Goal: Transaction & Acquisition: Purchase product/service

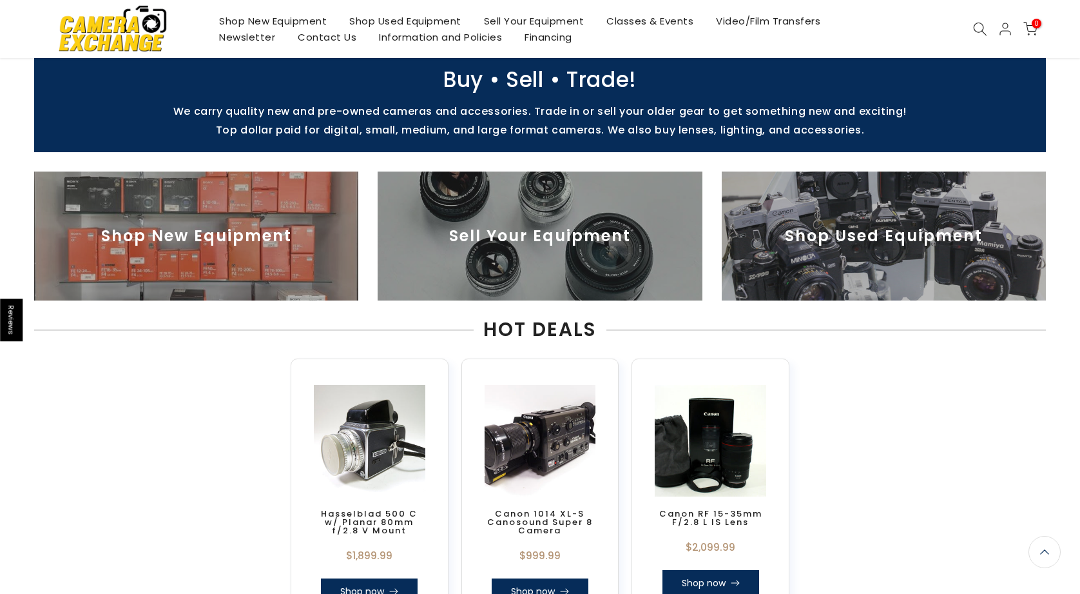
scroll to position [383, 0]
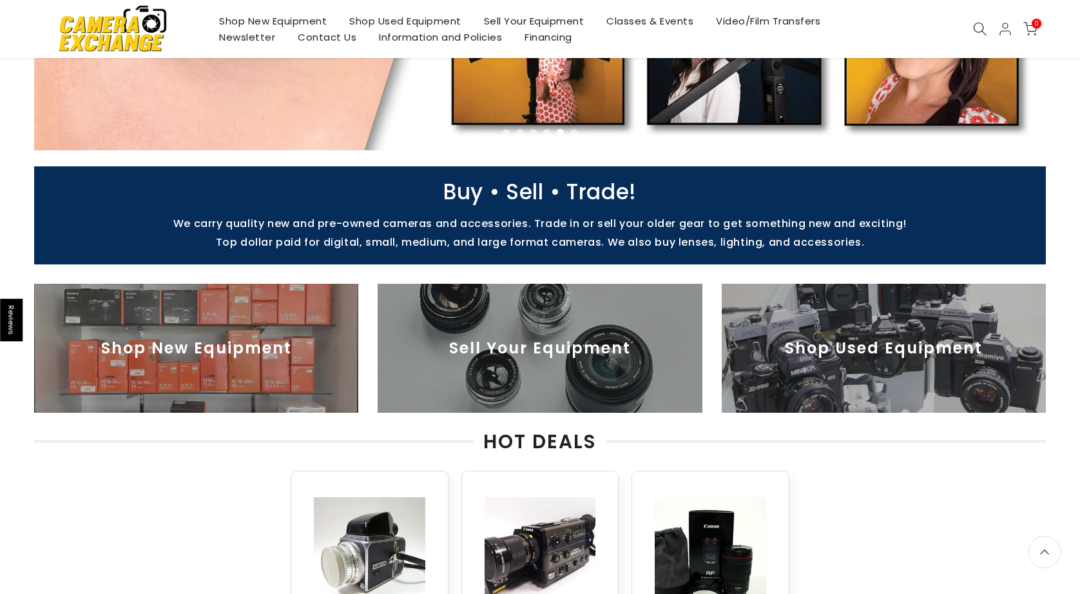
click at [235, 333] on img at bounding box center [196, 348] width 324 height 129
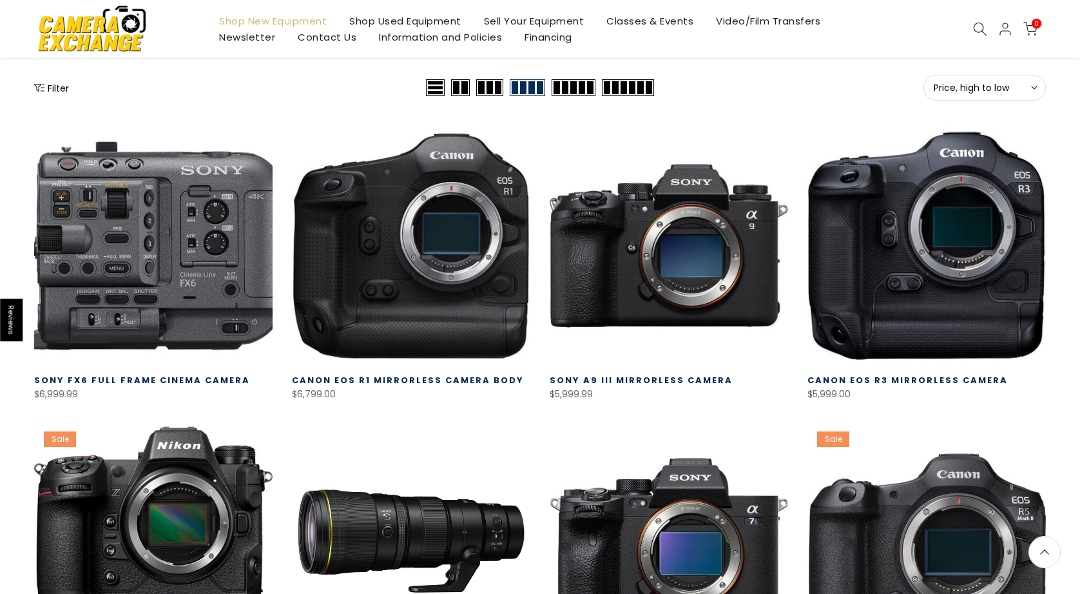
scroll to position [168, 0]
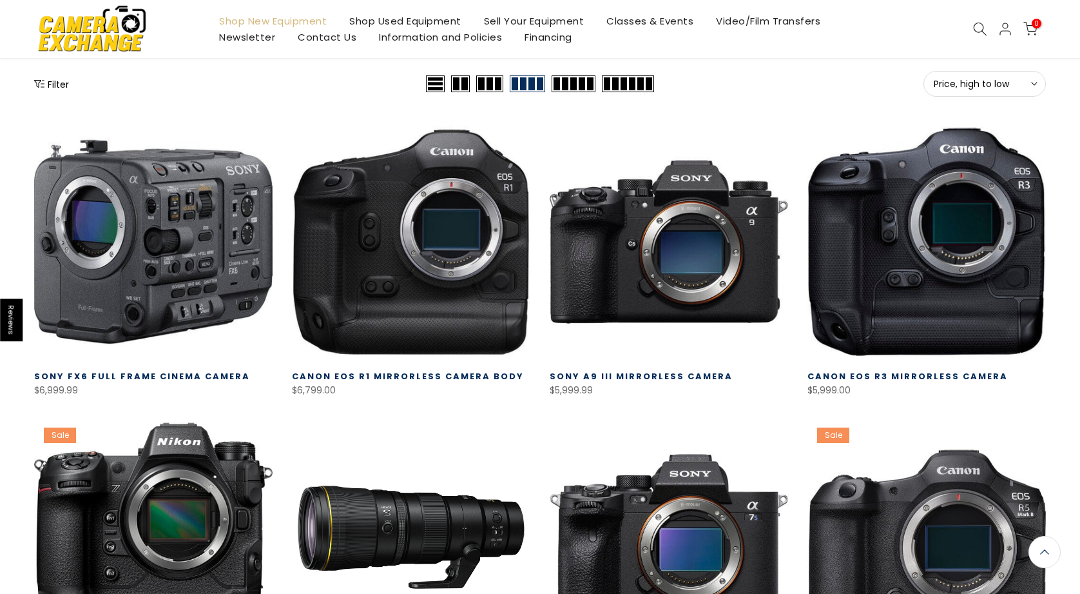
click at [60, 80] on button "Filter" at bounding box center [51, 83] width 35 height 13
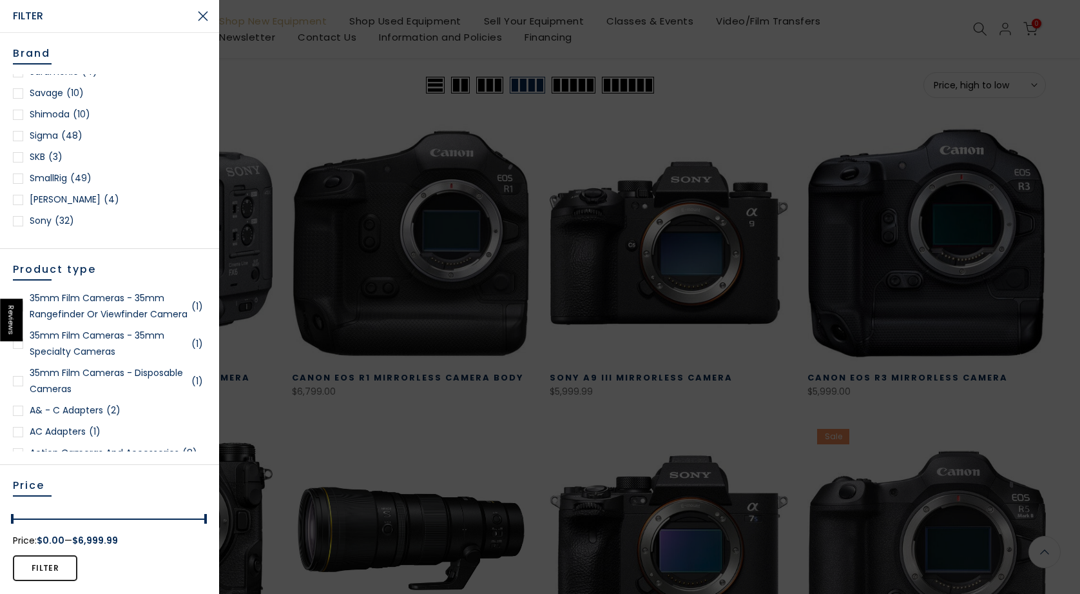
scroll to position [1704, 0]
click at [19, 219] on div at bounding box center [18, 224] width 10 height 10
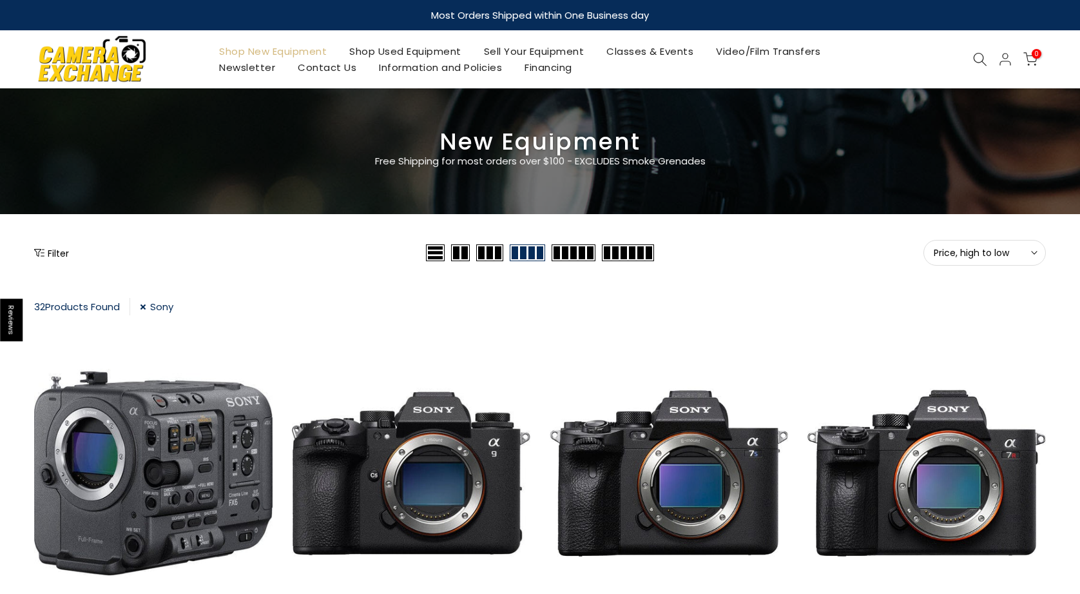
click at [393, 49] on link "Shop Used Equipment" at bounding box center [405, 51] width 135 height 16
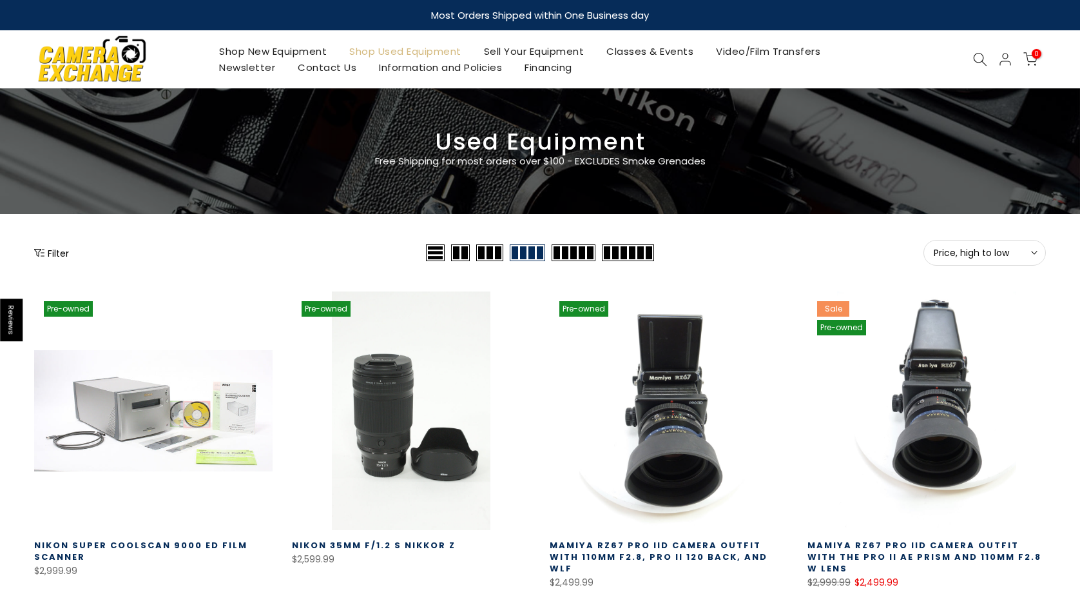
click at [53, 249] on button "Filter" at bounding box center [51, 252] width 35 height 13
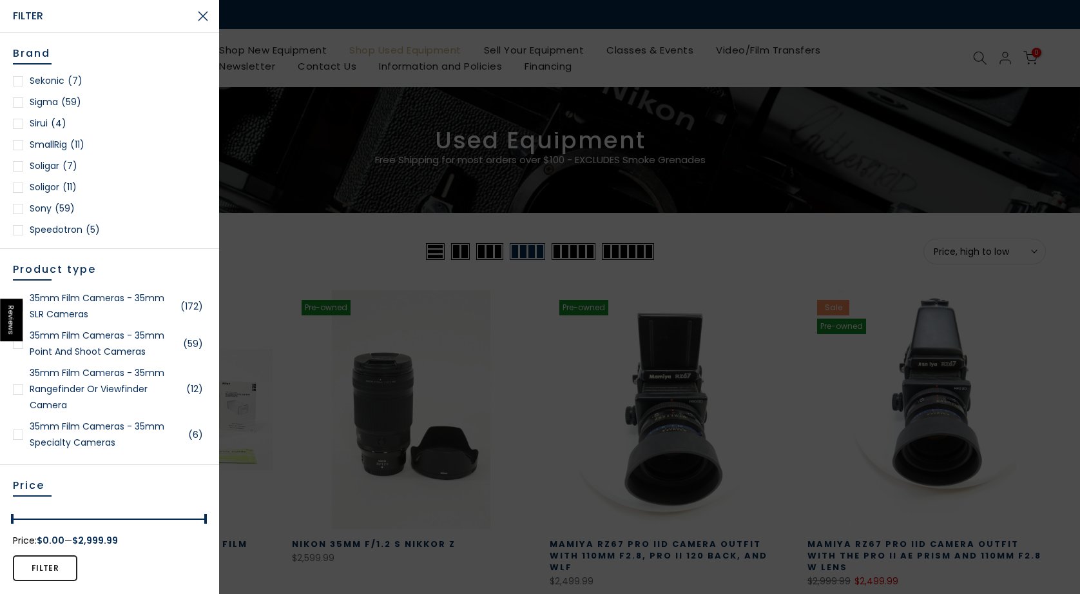
scroll to position [1667, 0]
click at [17, 200] on div at bounding box center [18, 202] width 10 height 10
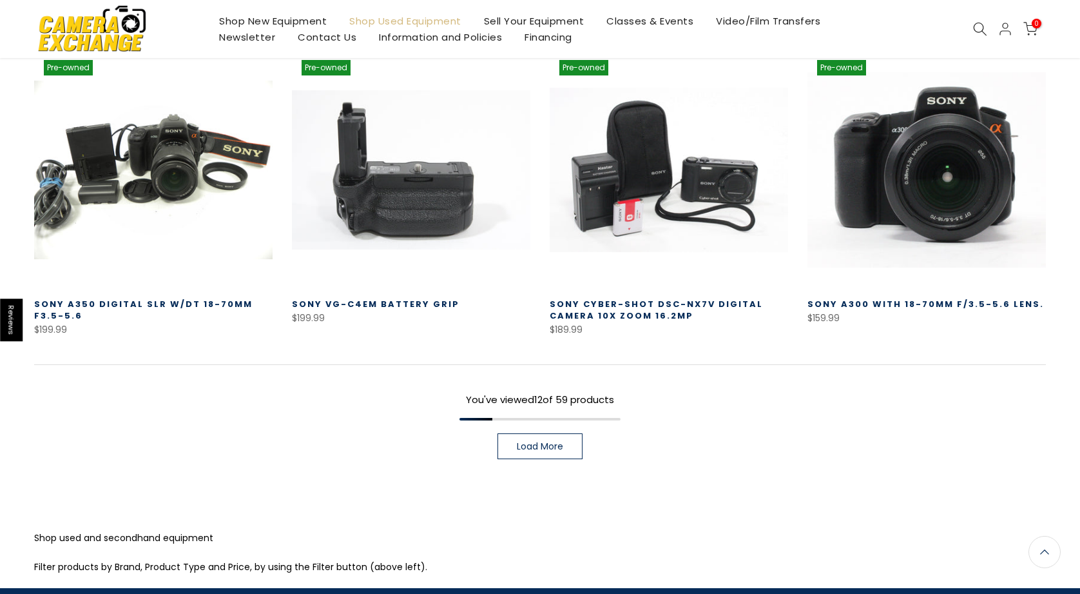
scroll to position [929, 0]
click at [555, 446] on span "Load More" at bounding box center [540, 446] width 46 height 9
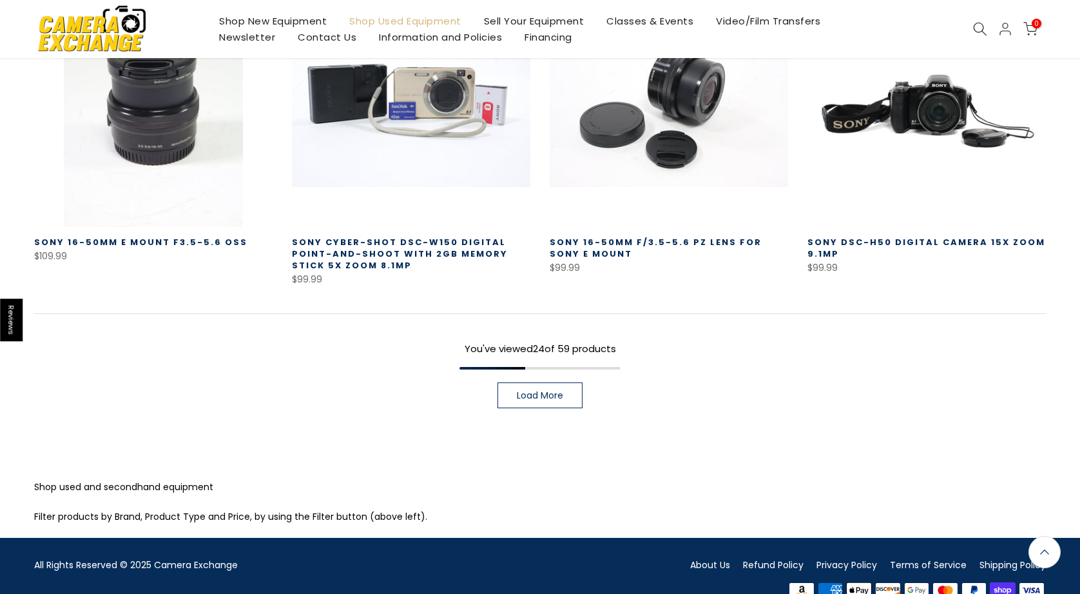
scroll to position [1925, 0]
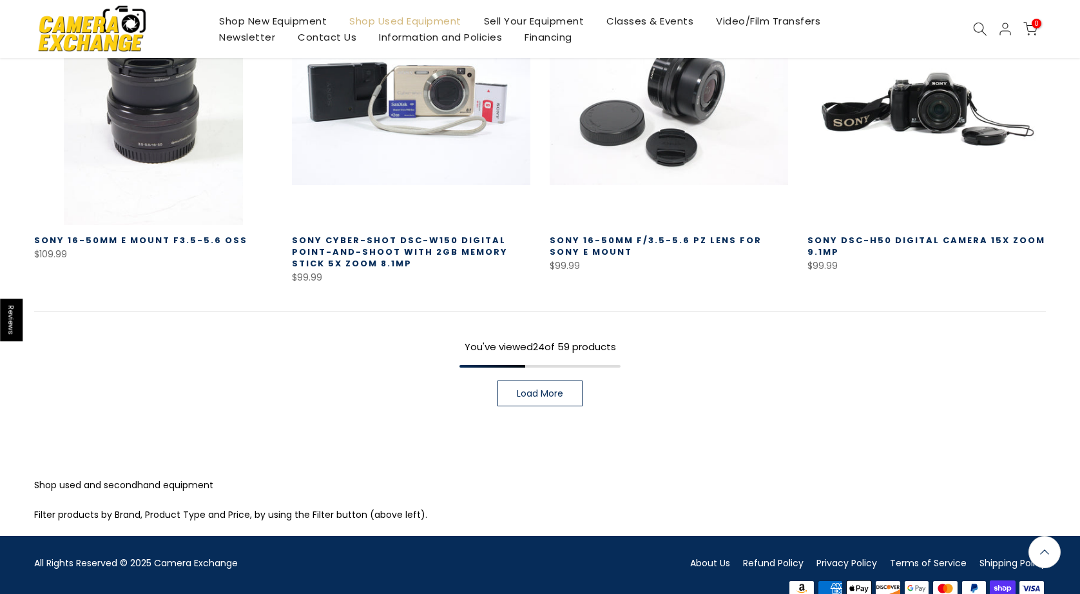
click at [542, 389] on span "Load More" at bounding box center [540, 393] width 46 height 9
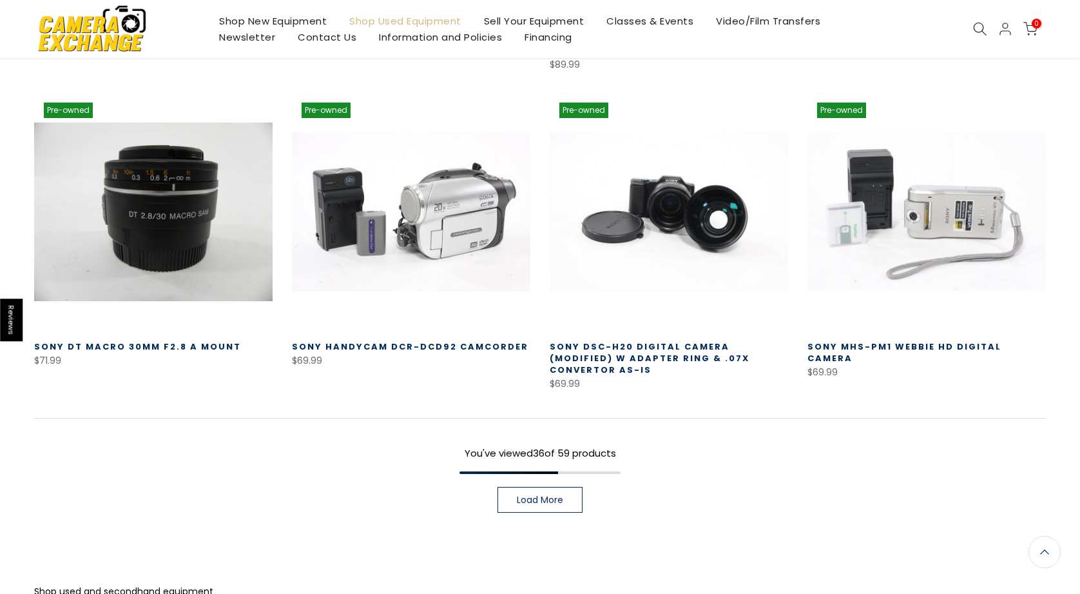
scroll to position [2764, 0]
click at [547, 494] on span "Load More" at bounding box center [540, 498] width 46 height 9
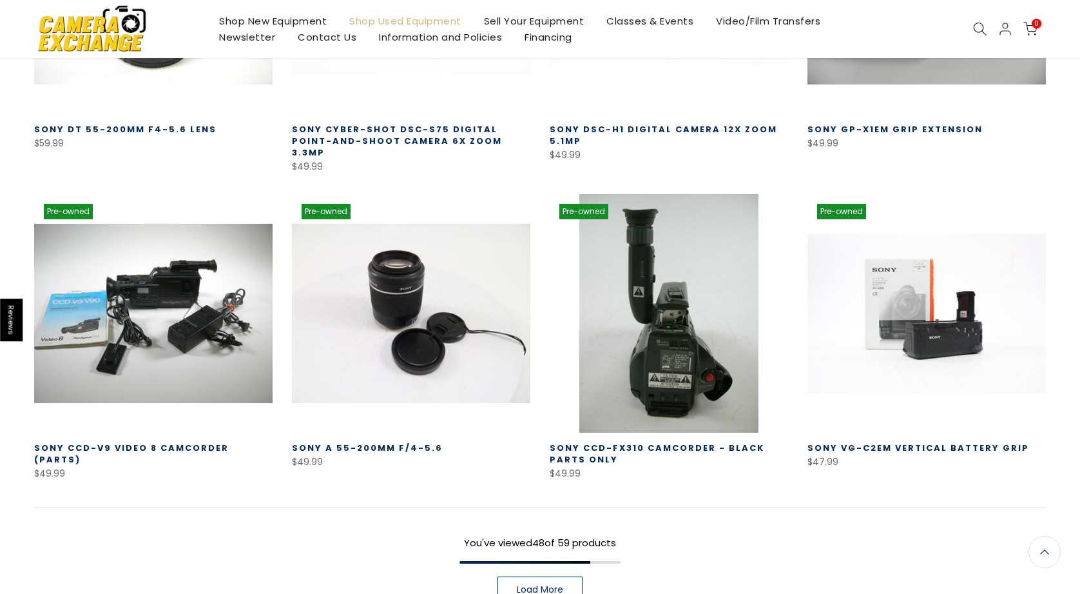
scroll to position [3608, 0]
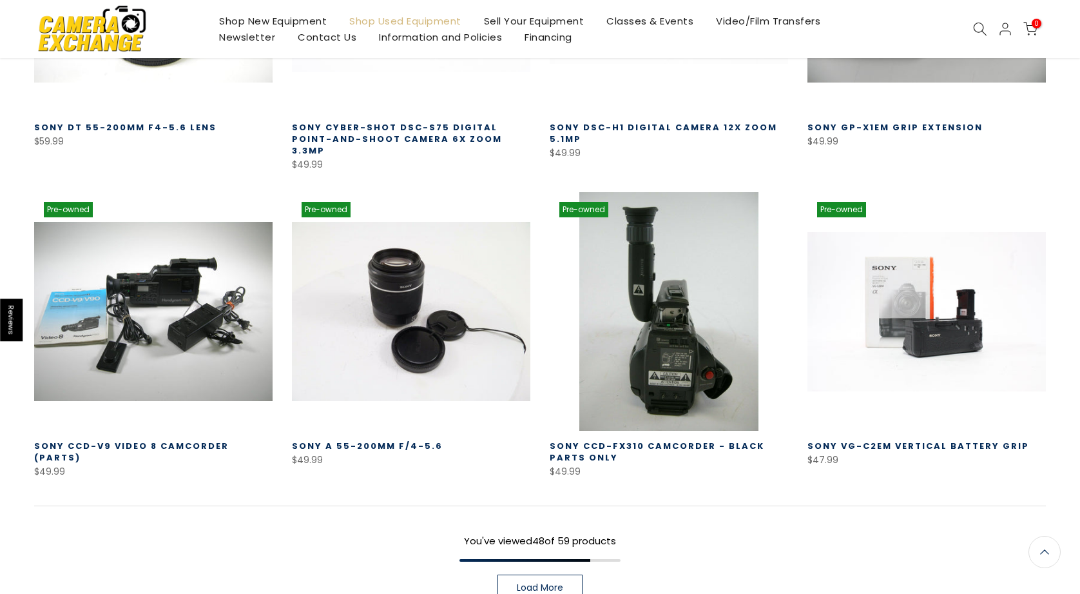
click at [538, 583] on span "Load More" at bounding box center [540, 587] width 46 height 9
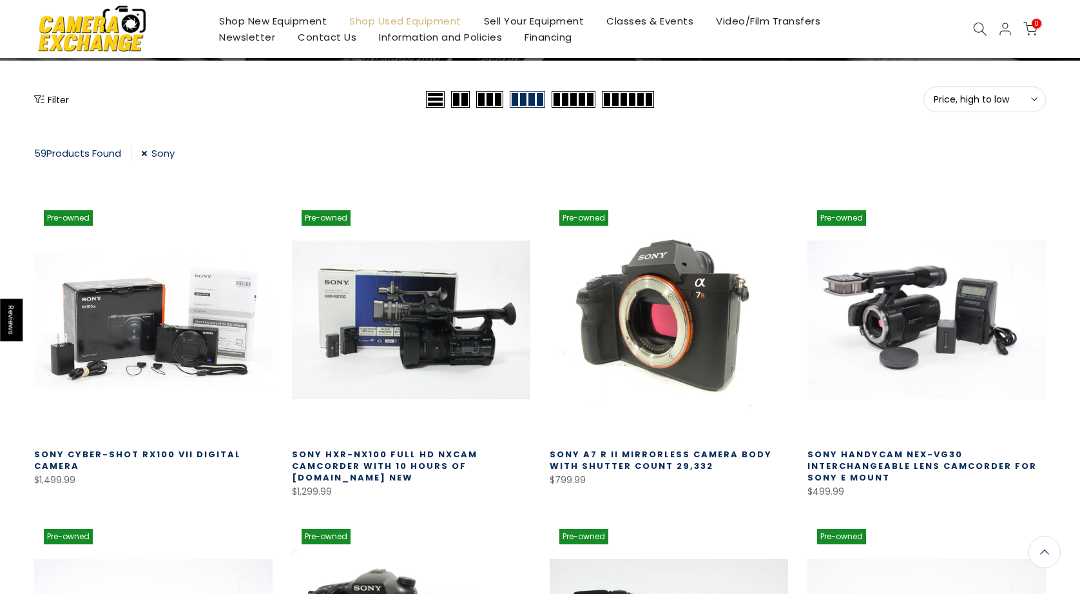
scroll to position [160, 0]
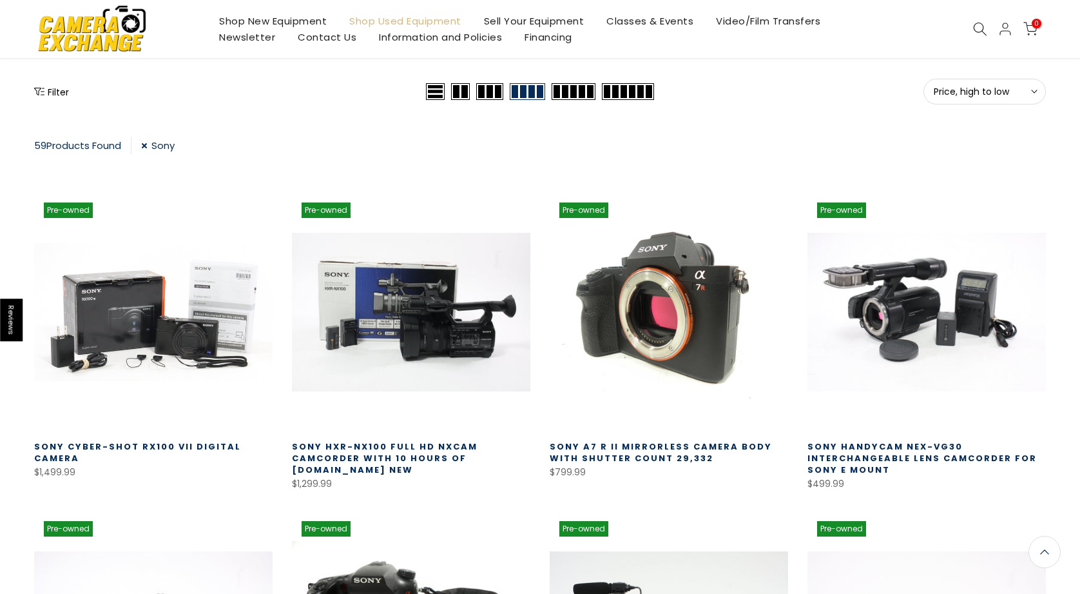
click at [638, 378] on link at bounding box center [669, 312] width 239 height 239
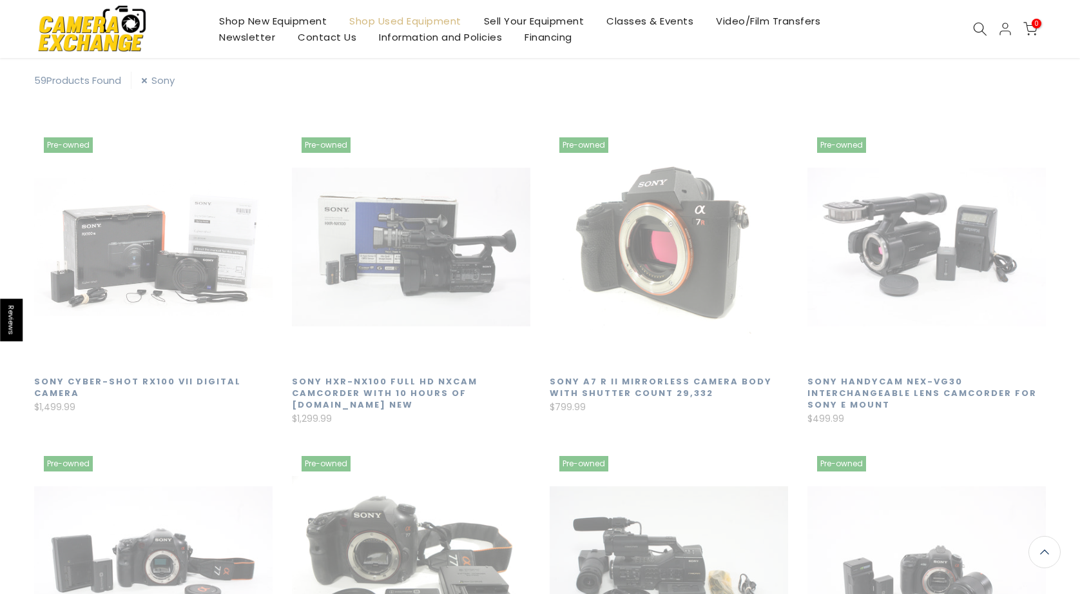
scroll to position [226, 0]
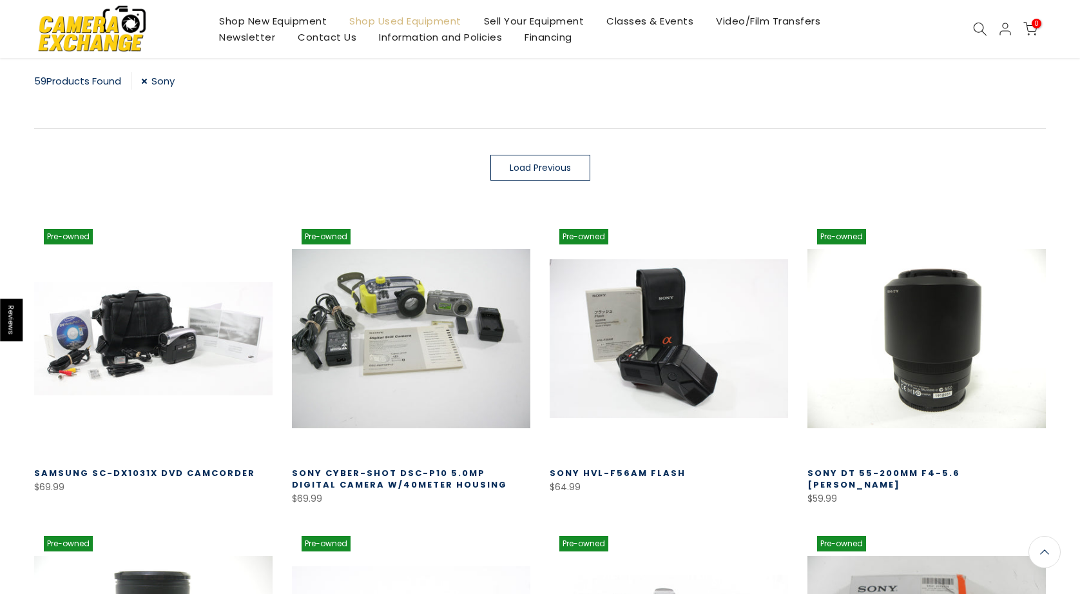
click at [111, 18] on img at bounding box center [92, 28] width 110 height 55
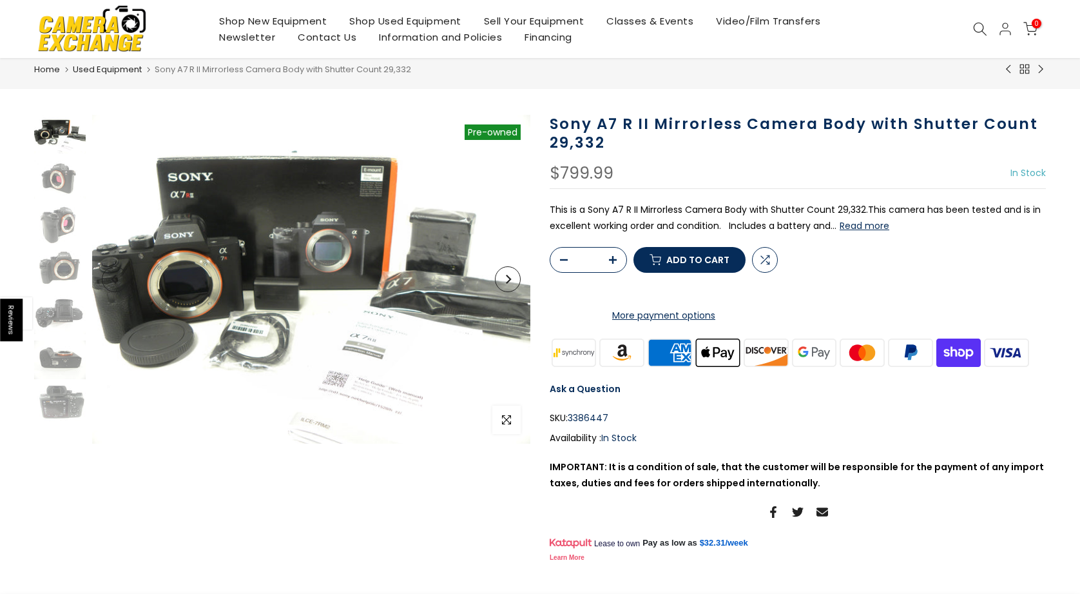
scroll to position [46, 0]
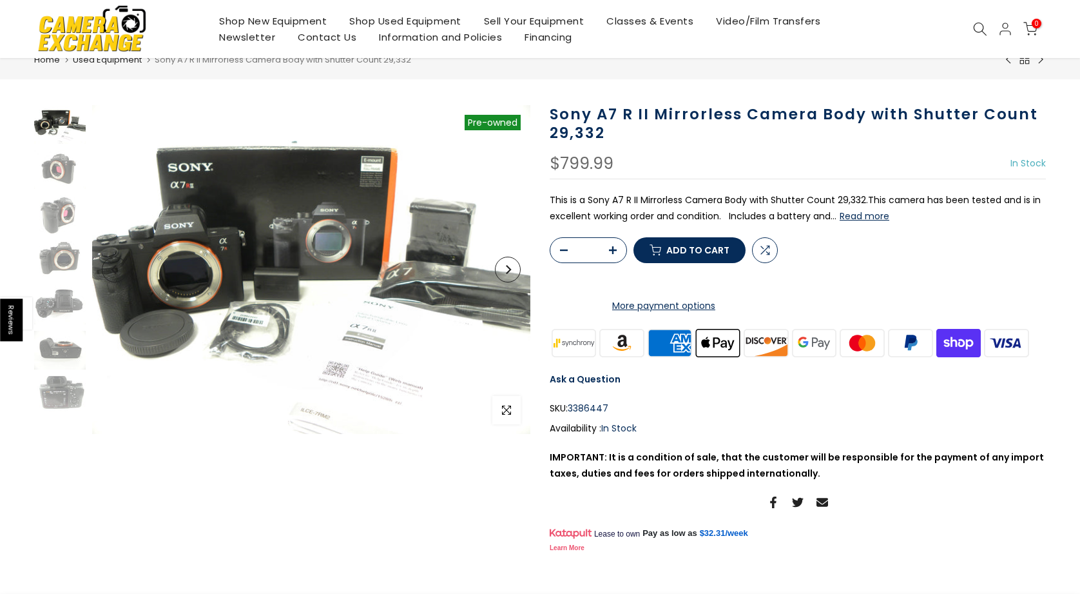
click at [861, 217] on button "Read more" at bounding box center [865, 216] width 50 height 12
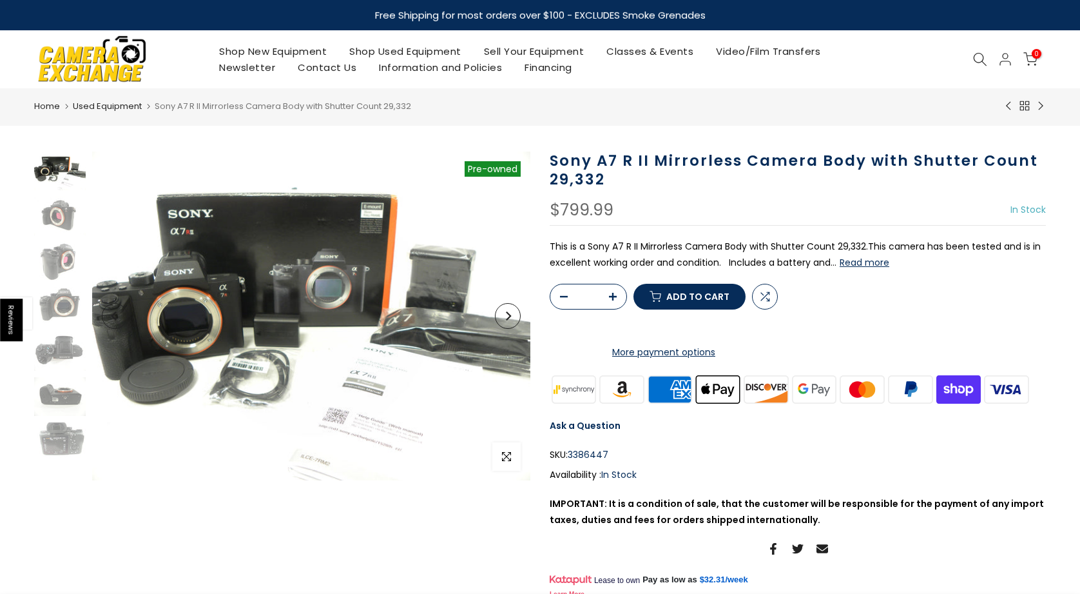
scroll to position [0, 0]
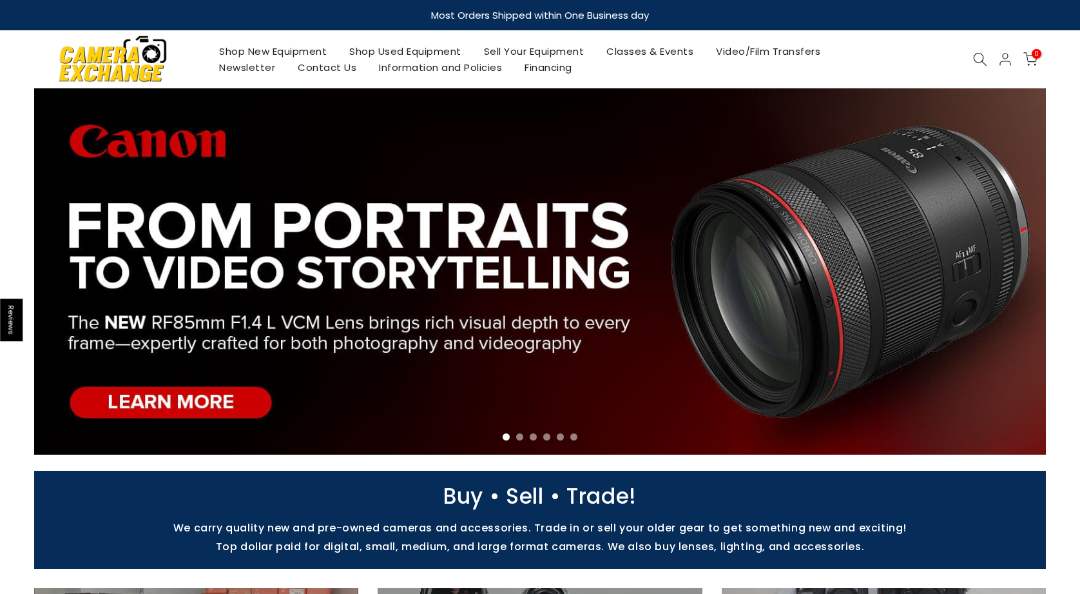
click at [520, 436] on li "Page dot 2" at bounding box center [519, 436] width 7 height 7
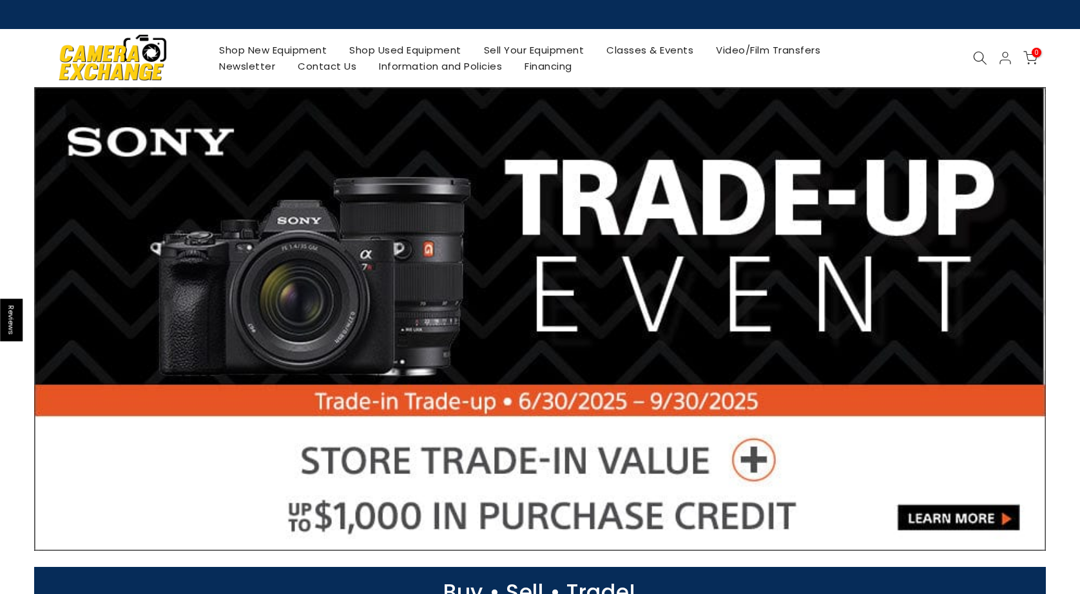
click at [496, 311] on link at bounding box center [540, 318] width 1012 height 463
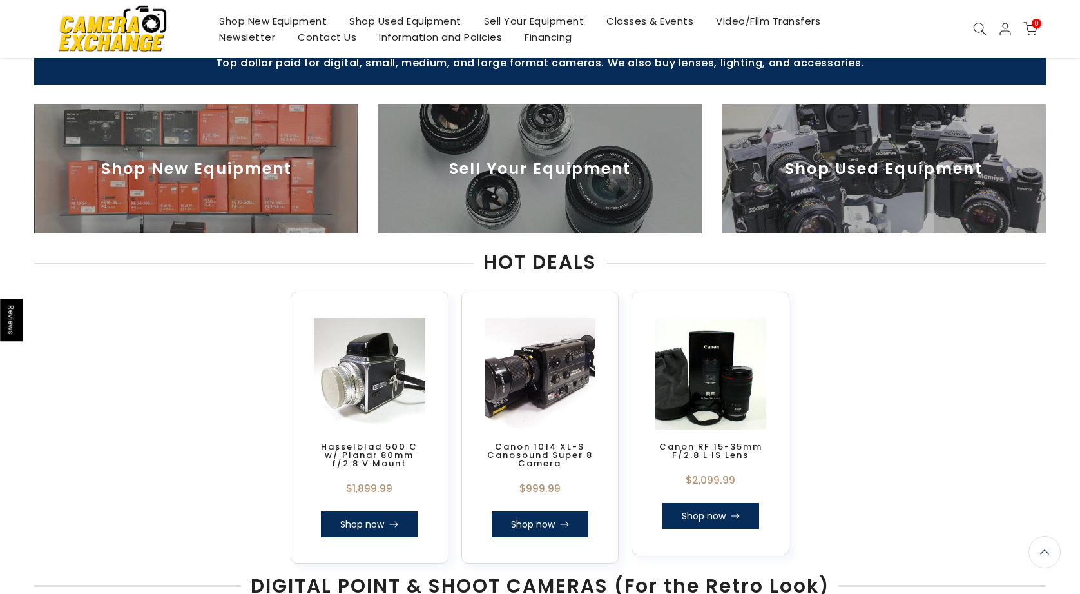
scroll to position [583, 0]
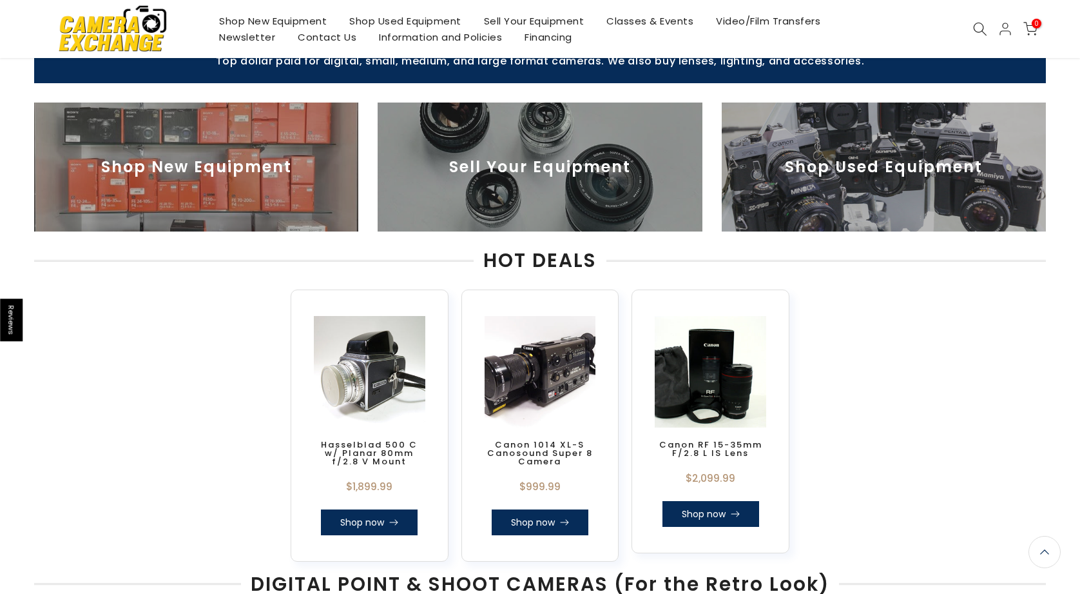
click at [235, 197] on img at bounding box center [196, 166] width 324 height 129
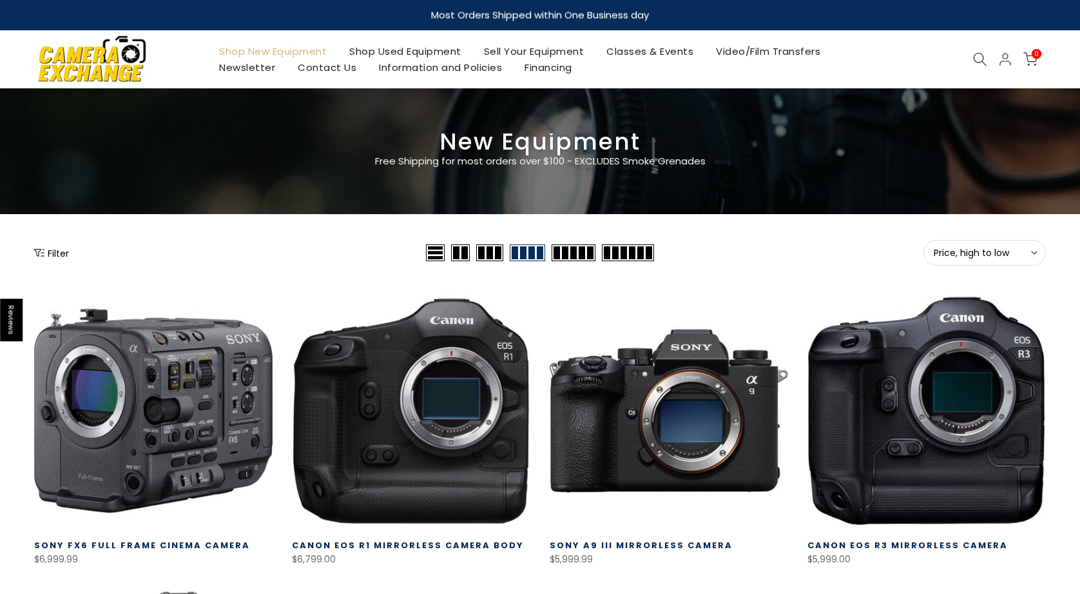
click at [52, 251] on button "Filter" at bounding box center [51, 252] width 35 height 13
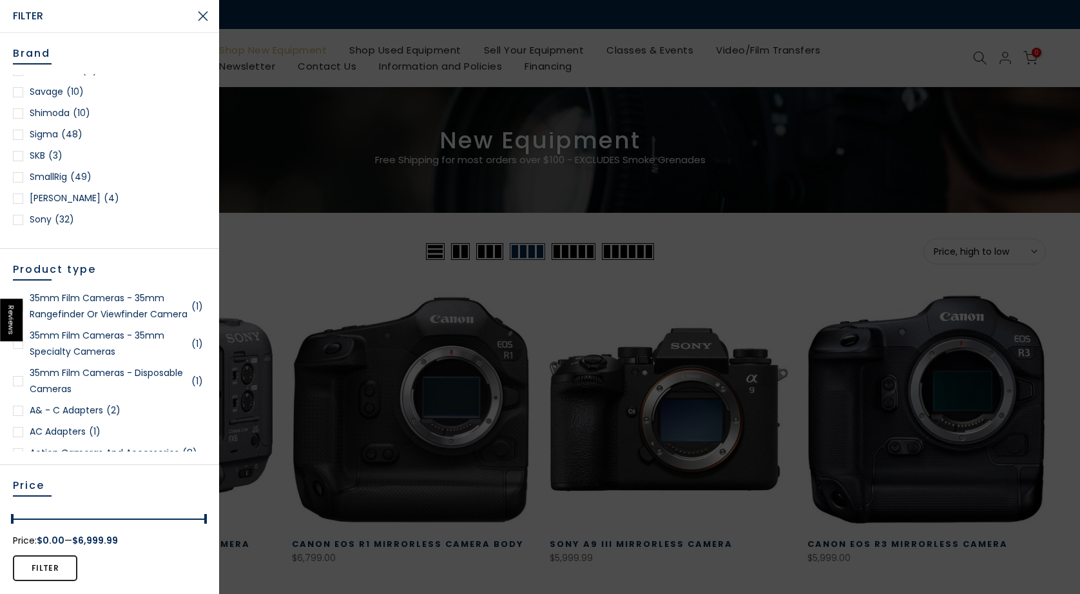
scroll to position [1739, 0]
click at [19, 184] on div at bounding box center [18, 189] width 10 height 10
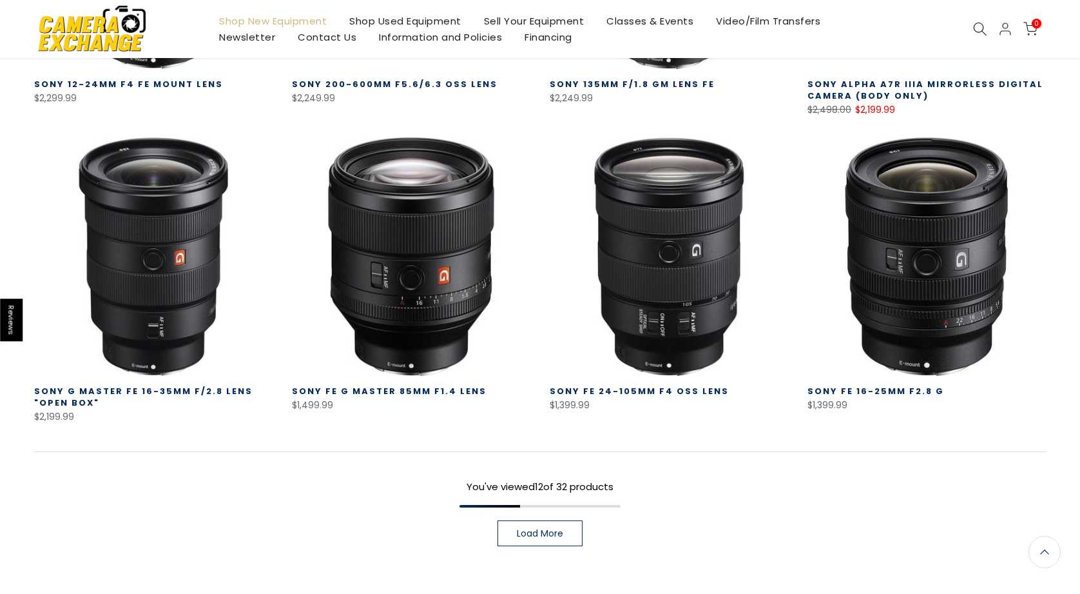
scroll to position [839, 0]
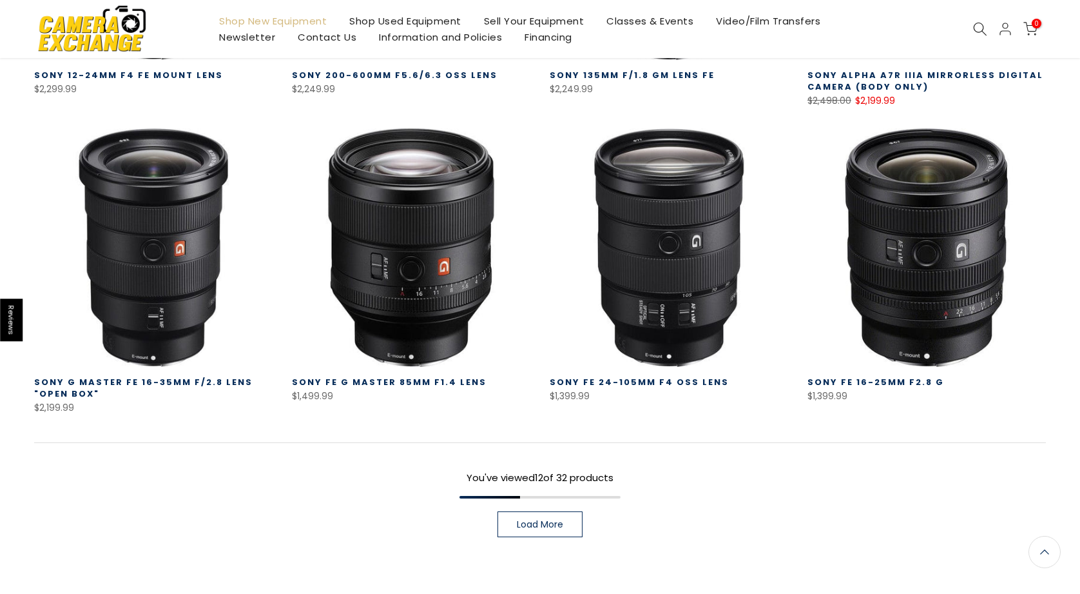
click at [532, 520] on span "Load More" at bounding box center [540, 524] width 46 height 9
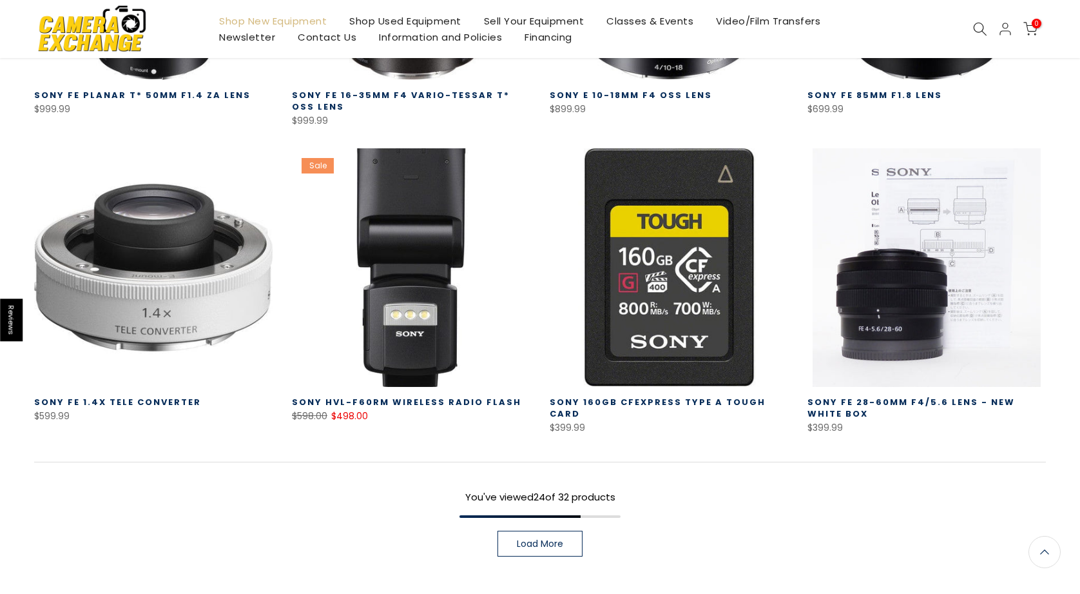
scroll to position [1749, 0]
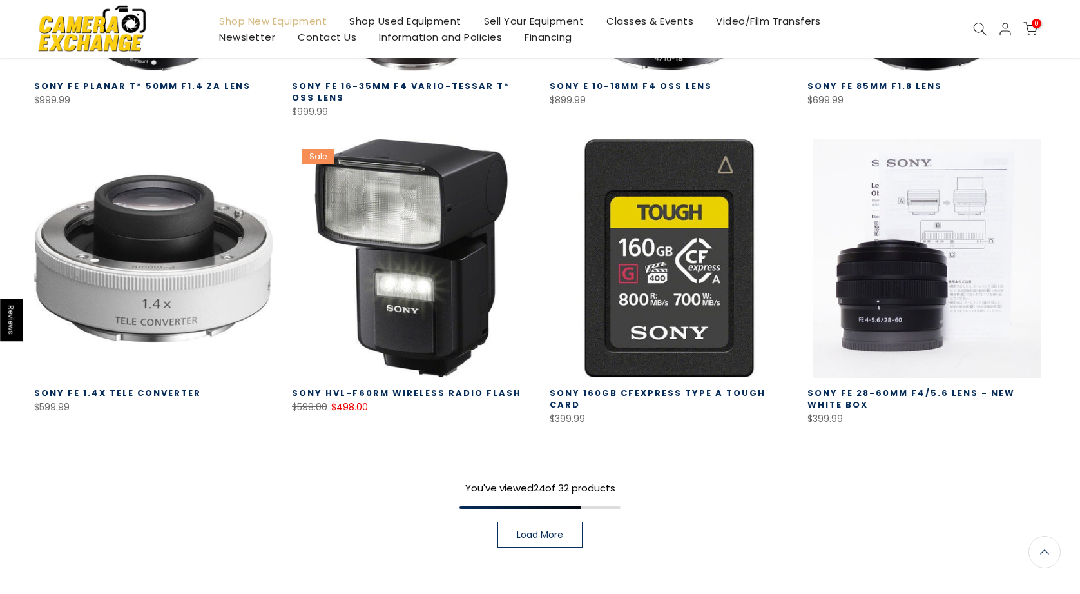
click at [538, 530] on span "Load More" at bounding box center [540, 534] width 46 height 9
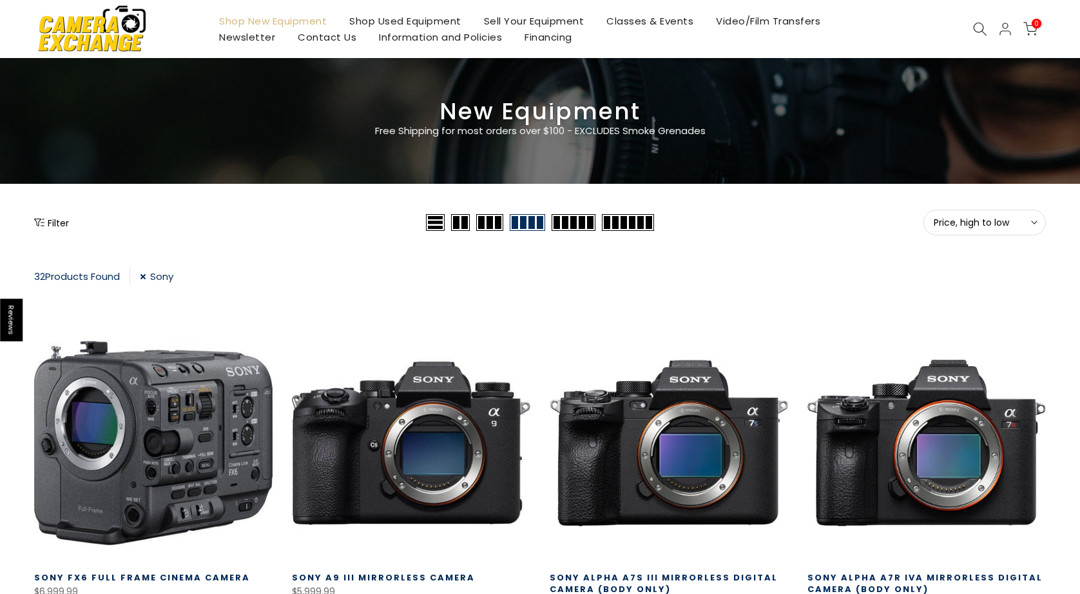
scroll to position [53, 0]
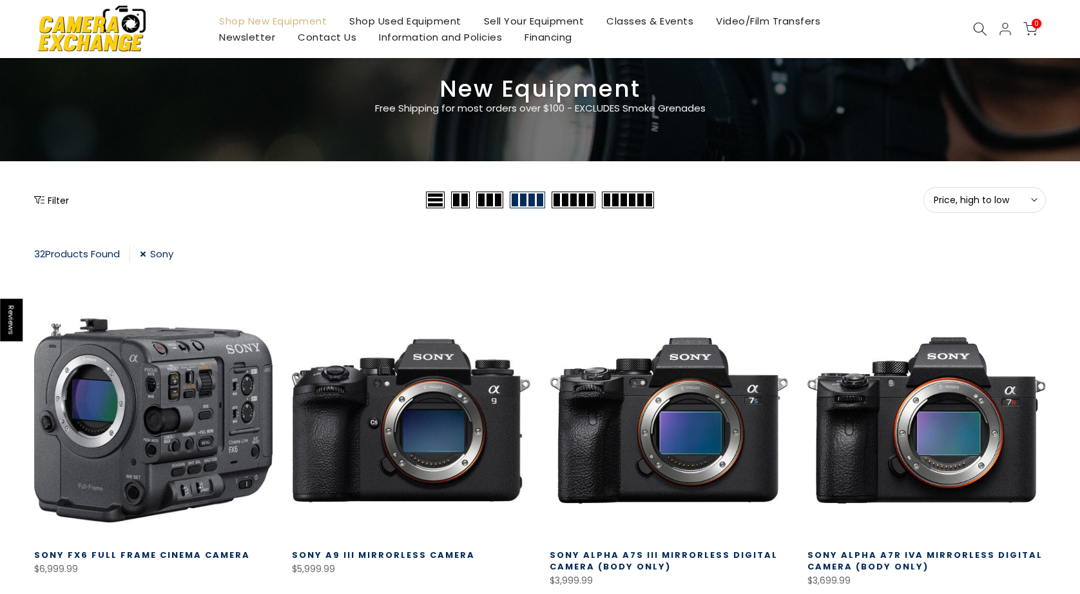
click at [39, 197] on icon "Show filters" at bounding box center [39, 200] width 10 height 10
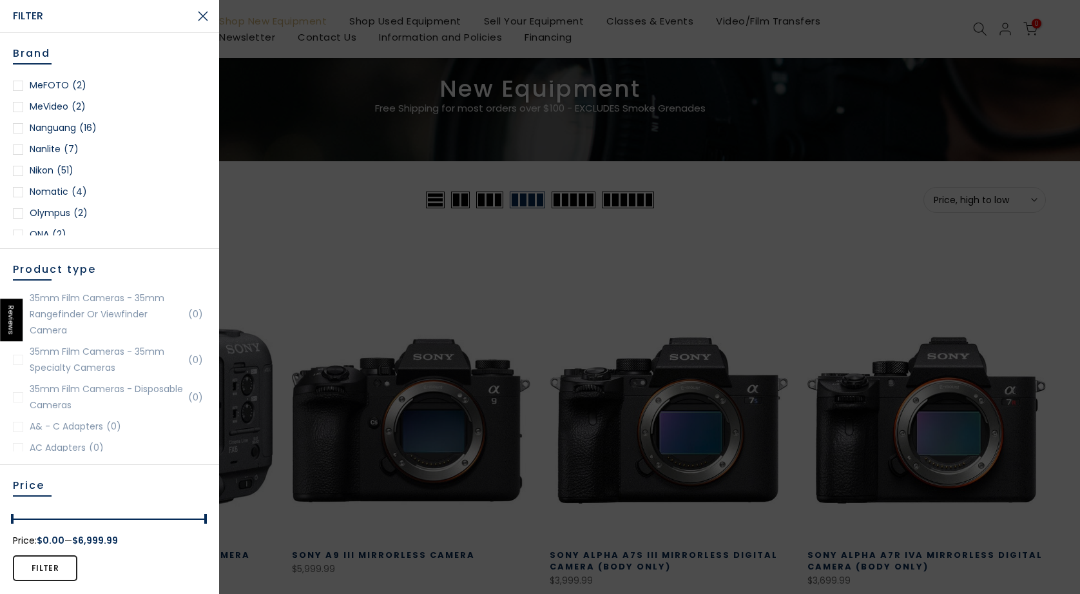
scroll to position [1149, 0]
click at [17, 166] on div at bounding box center [18, 167] width 10 height 10
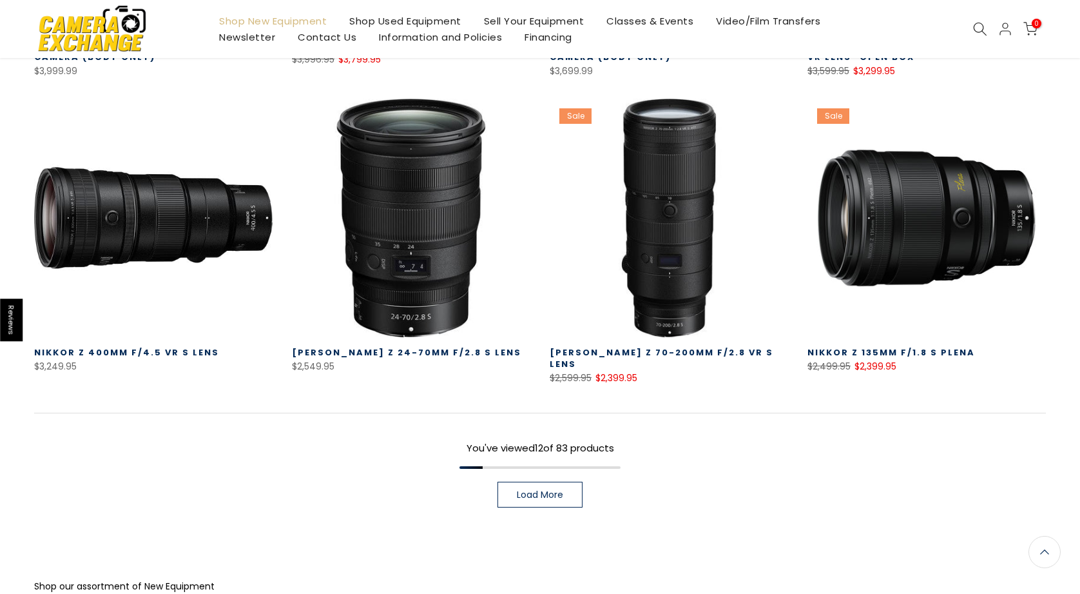
scroll to position [873, 0]
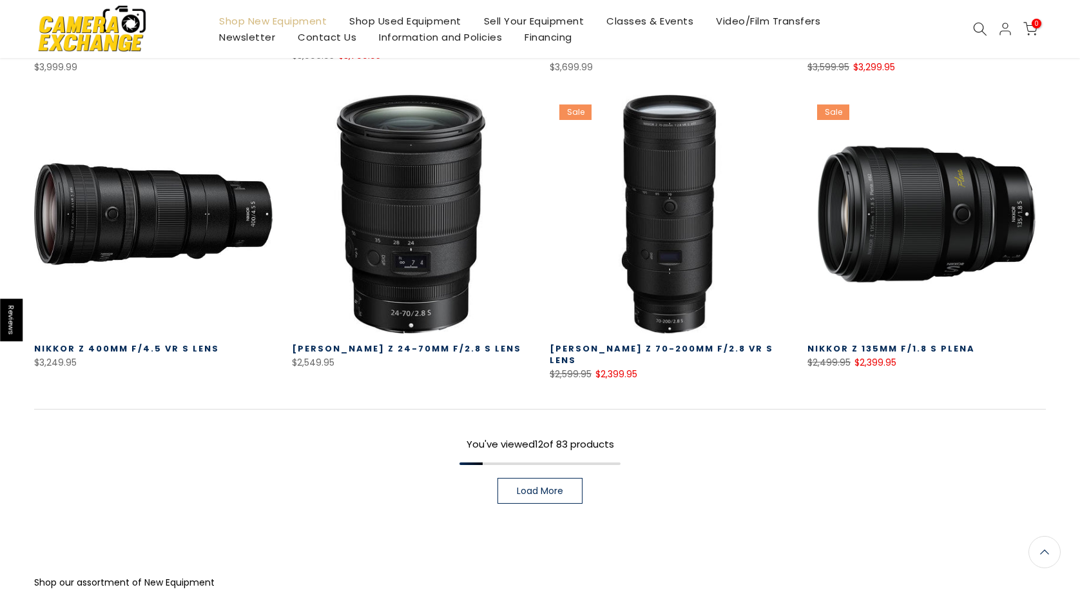
click at [541, 486] on span "Load More" at bounding box center [540, 490] width 46 height 9
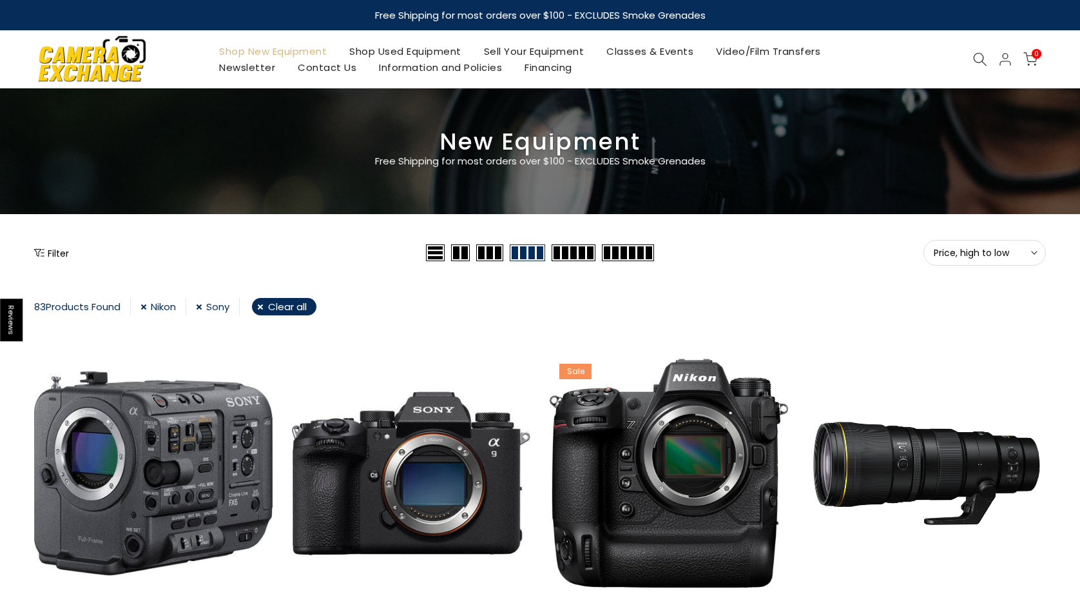
click at [204, 306] on link "Sony" at bounding box center [218, 306] width 44 height 17
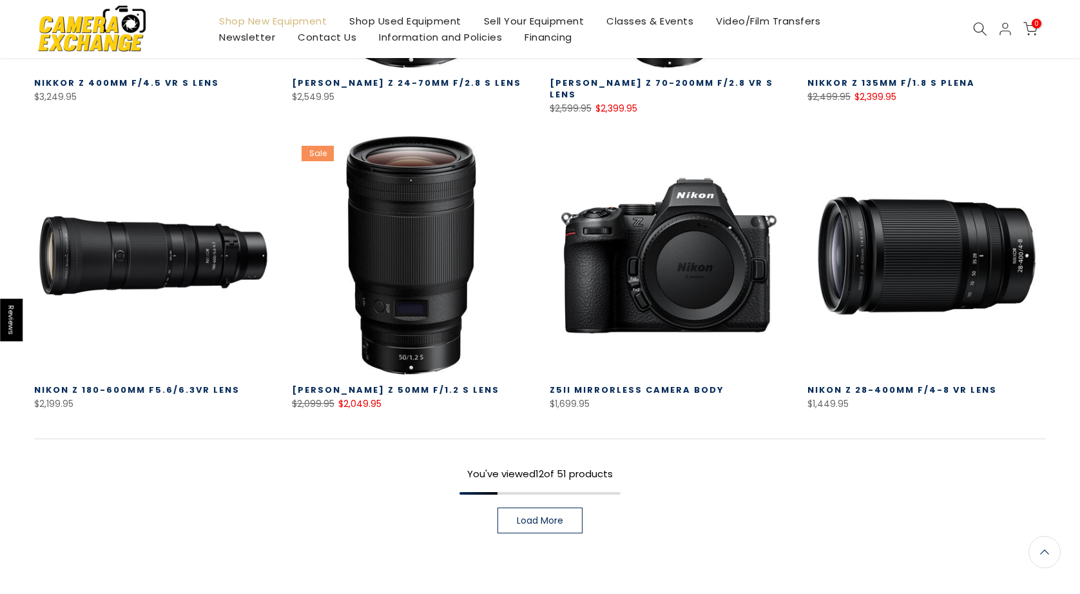
scroll to position [843, 0]
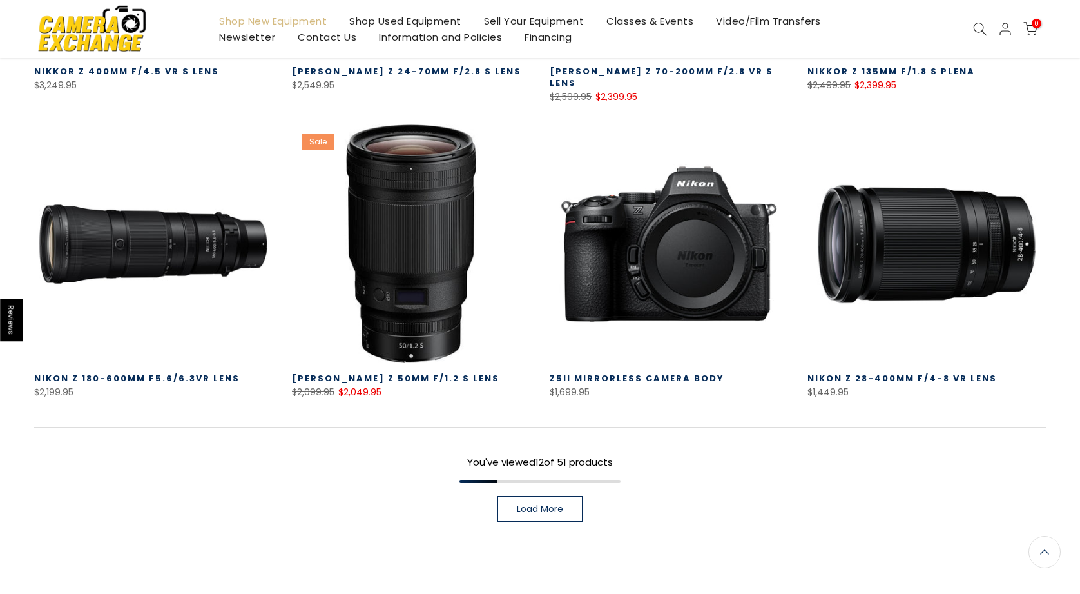
click at [545, 504] on span "Load More" at bounding box center [540, 508] width 46 height 9
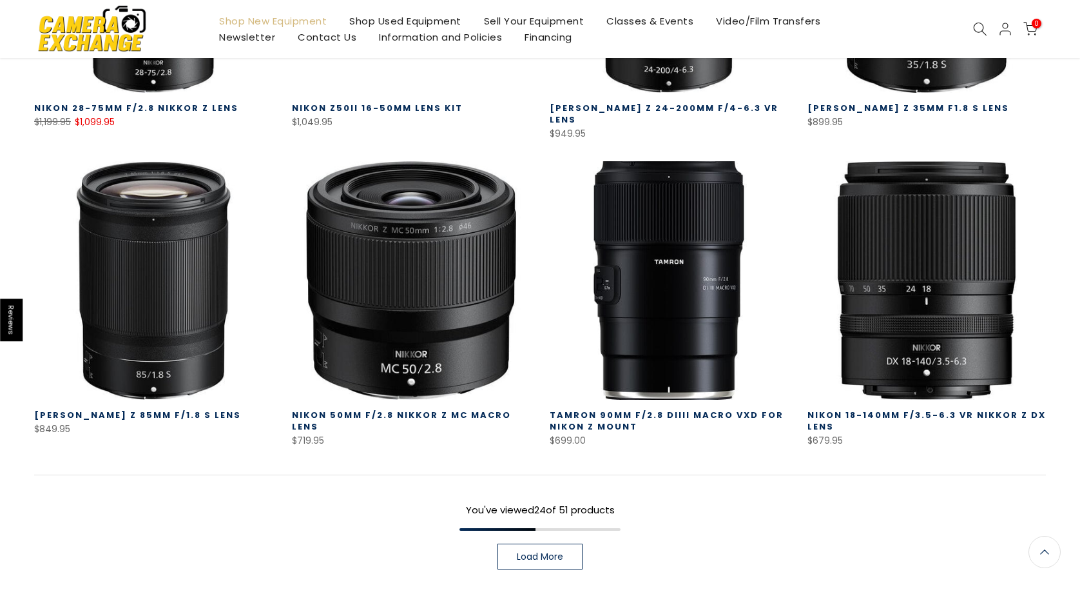
scroll to position [1728, 0]
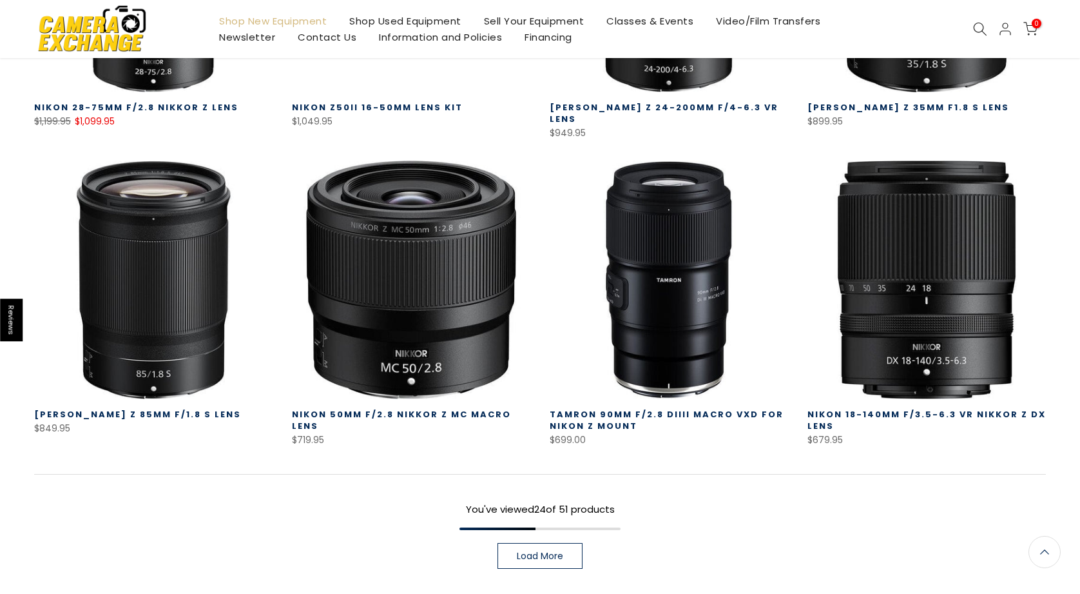
click at [552, 551] on span "Load More" at bounding box center [540, 555] width 46 height 9
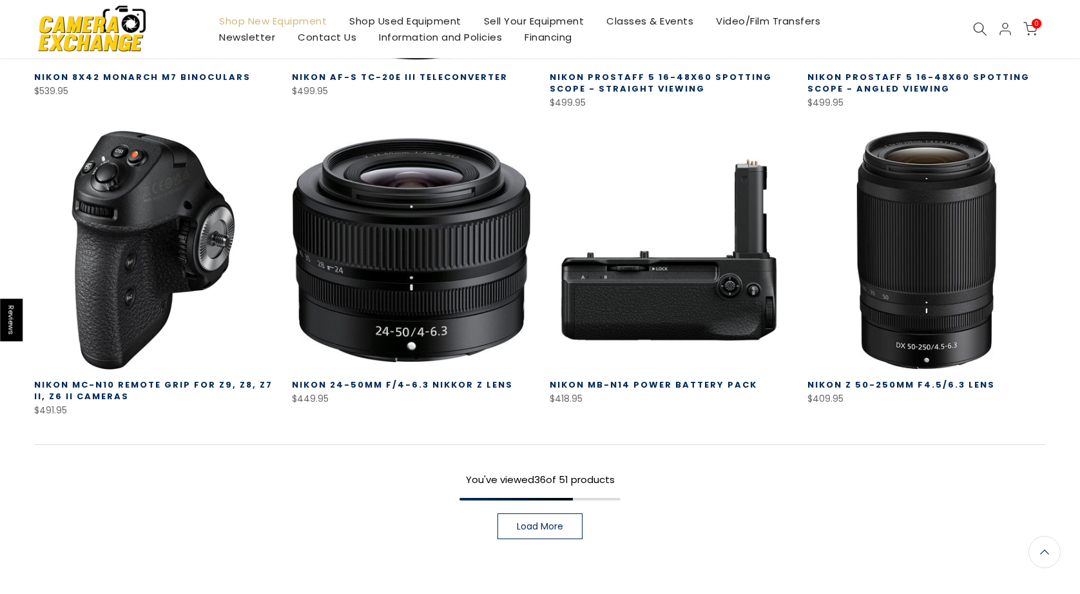
scroll to position [2696, 0]
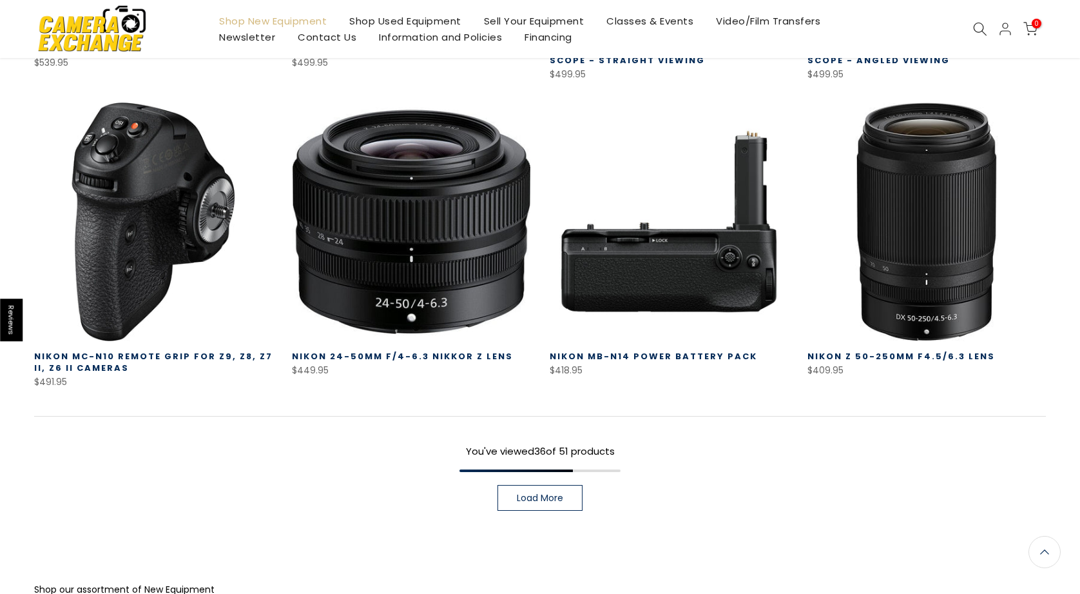
click at [545, 493] on span "Load More" at bounding box center [540, 497] width 46 height 9
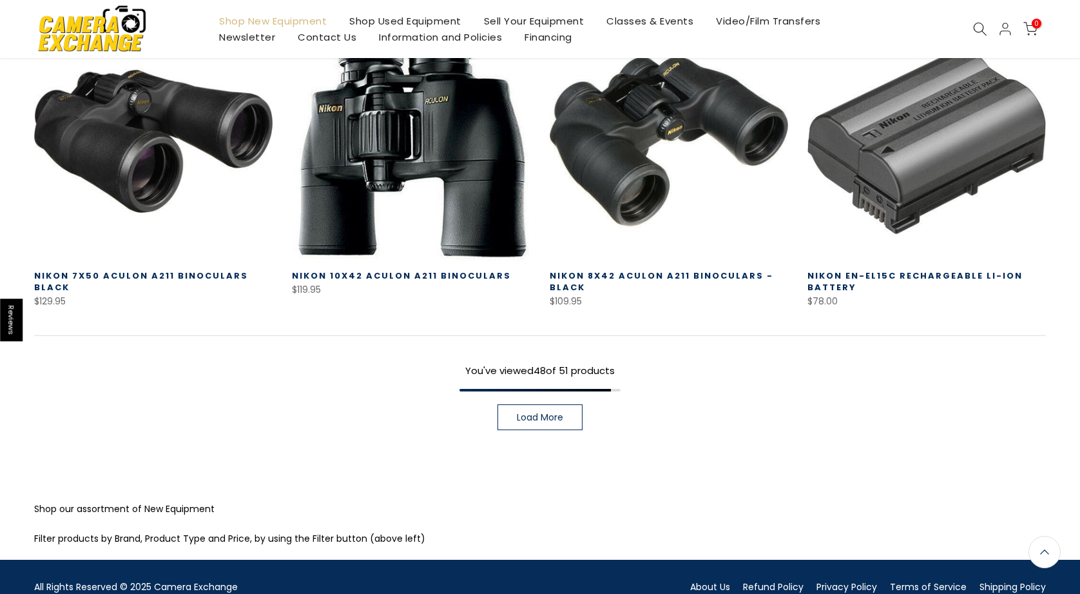
scroll to position [3696, 0]
click at [541, 413] on span "Load More" at bounding box center [540, 417] width 46 height 9
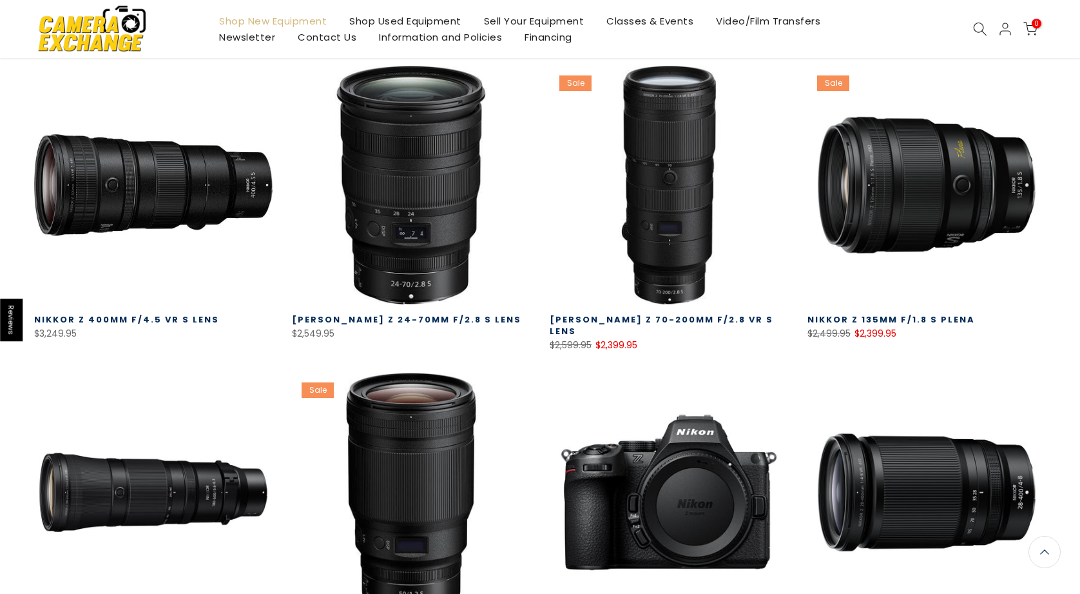
scroll to position [586, 0]
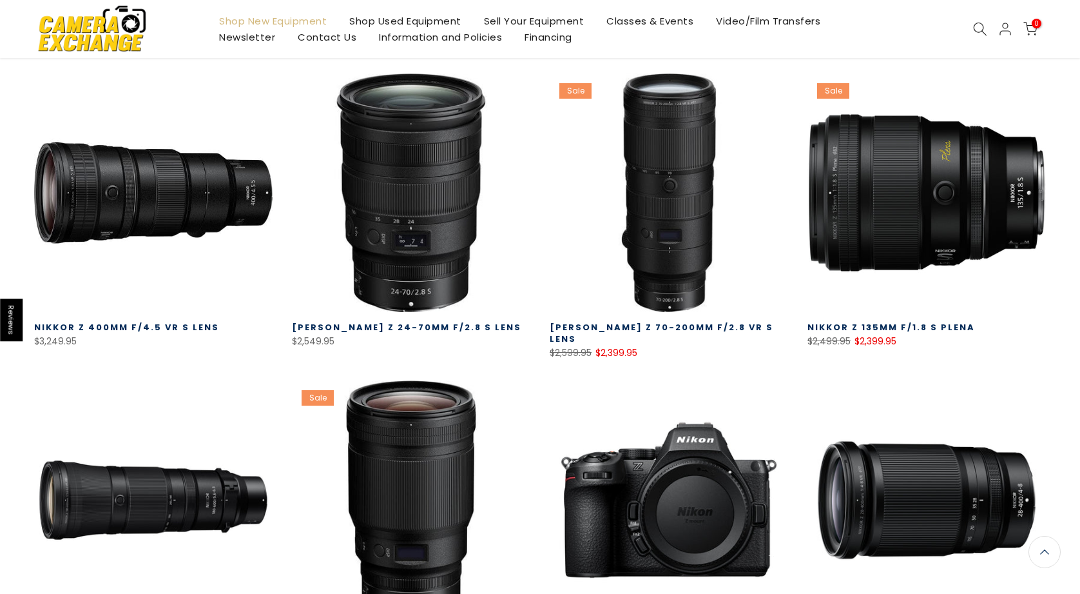
click at [844, 195] on link at bounding box center [927, 192] width 239 height 239
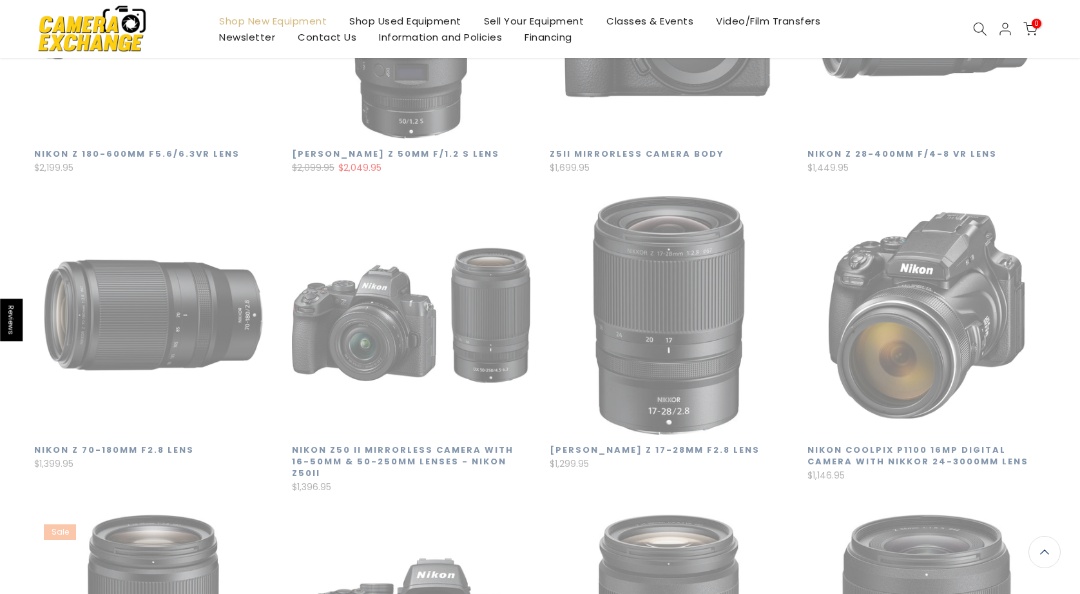
scroll to position [226, 0]
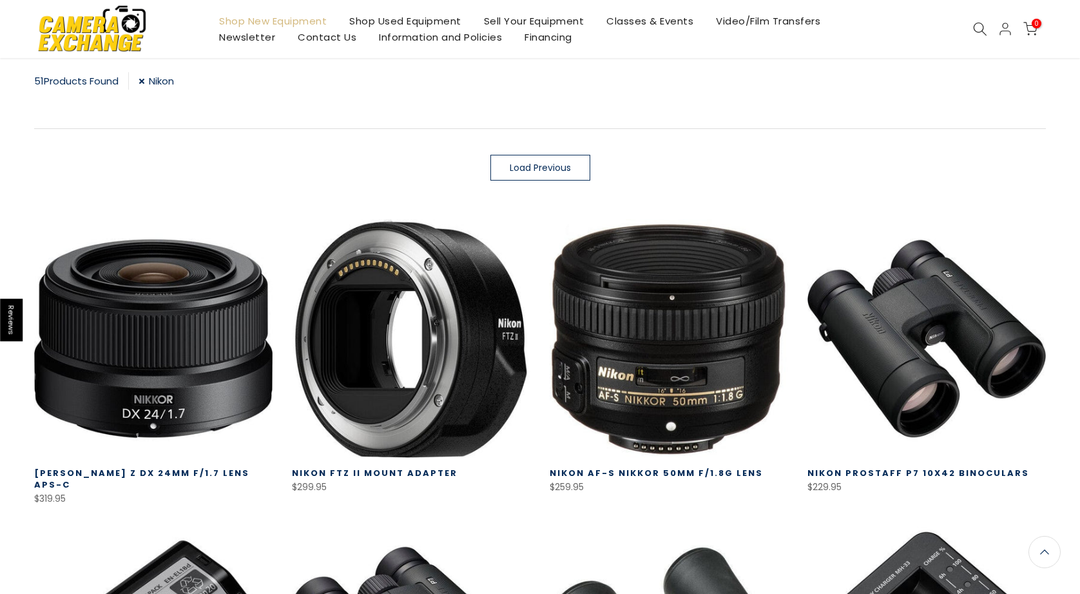
click at [121, 33] on img at bounding box center [92, 28] width 110 height 55
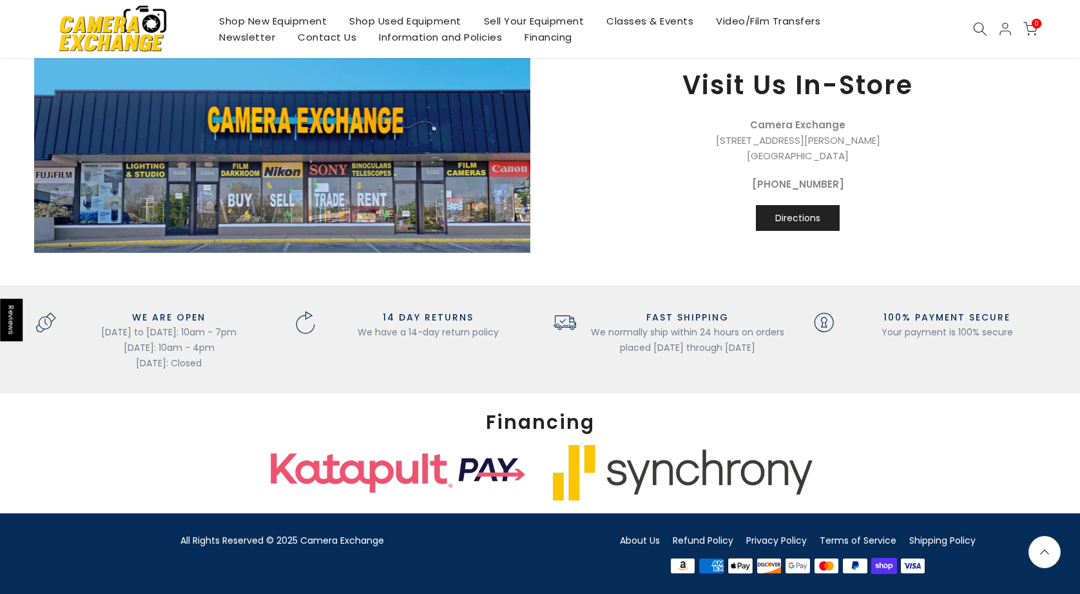
scroll to position [1425, 0]
click at [632, 539] on link "About Us" at bounding box center [640, 540] width 40 height 13
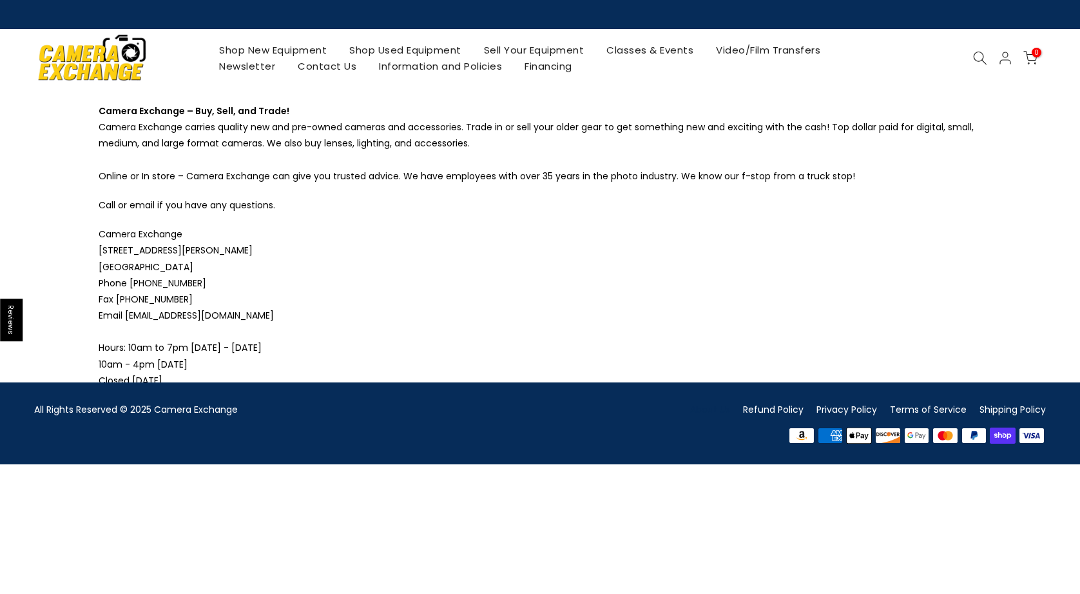
click at [262, 66] on link "Newsletter" at bounding box center [247, 66] width 79 height 16
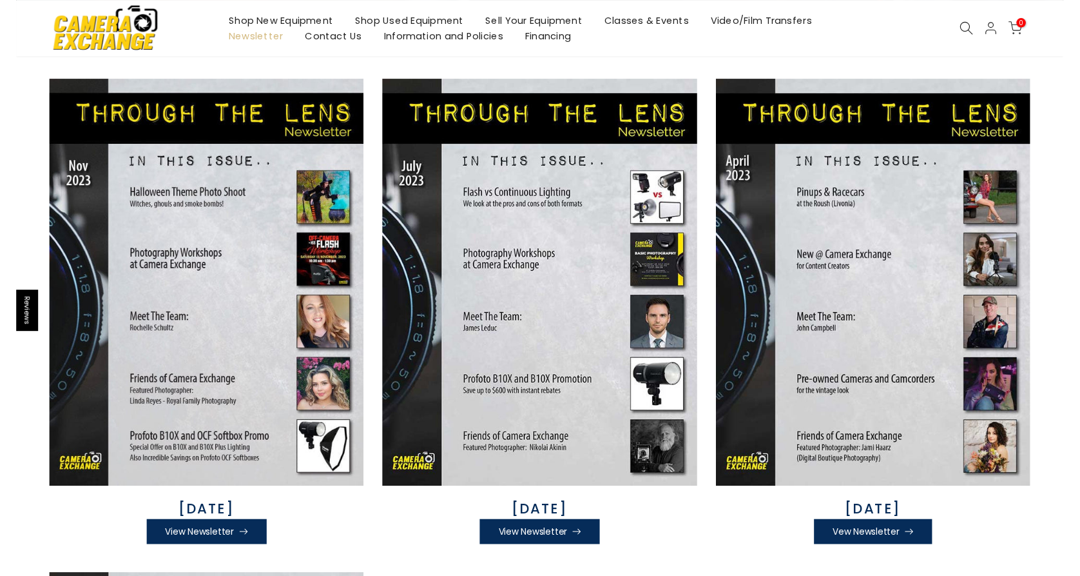
scroll to position [216, 0]
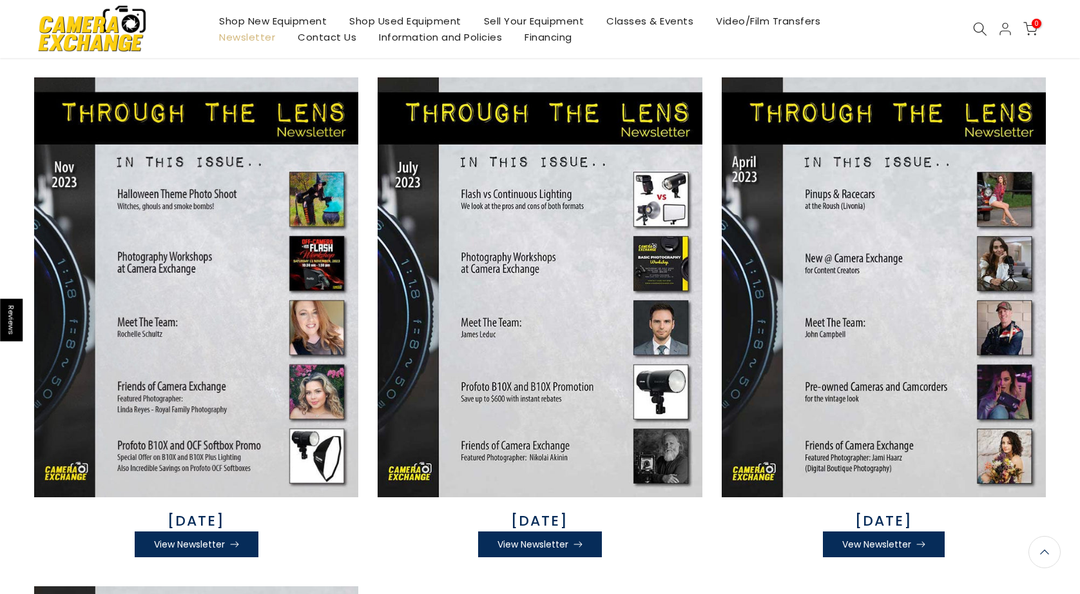
click at [485, 324] on img at bounding box center [540, 287] width 324 height 420
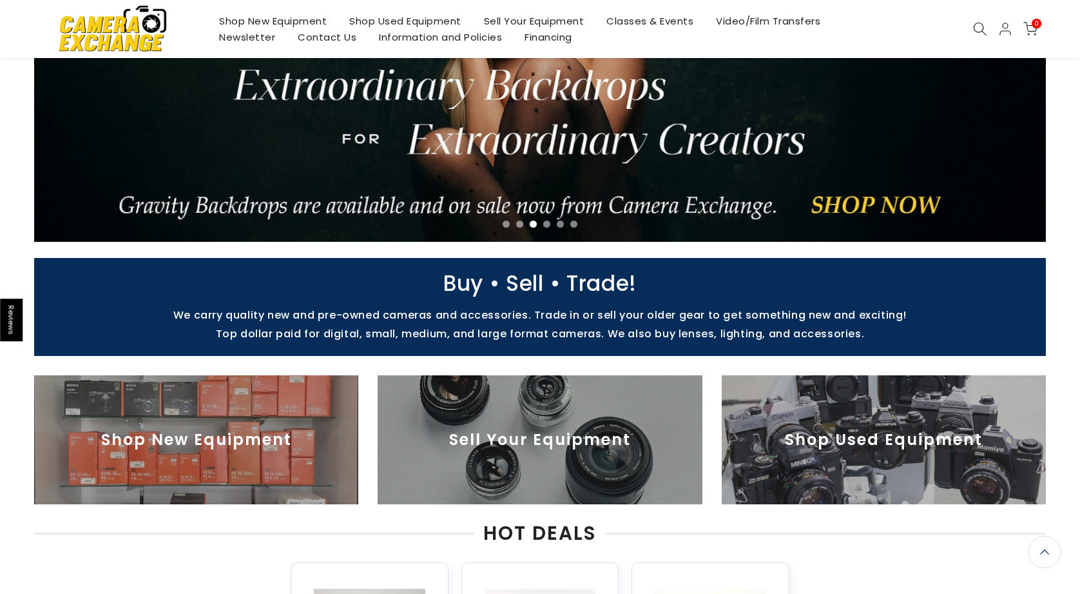
scroll to position [183, 0]
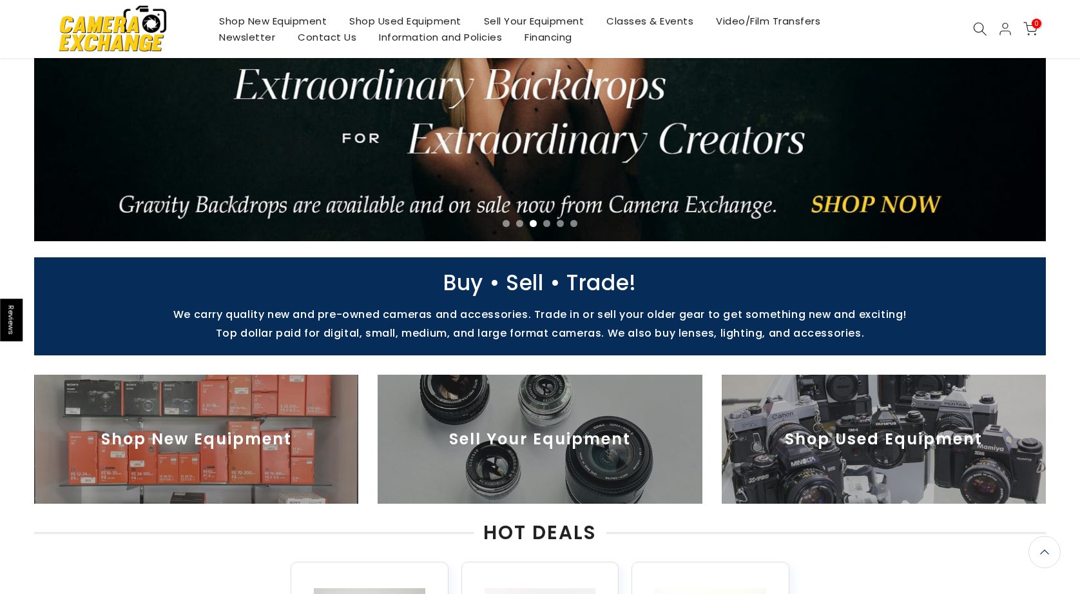
click at [176, 438] on img at bounding box center [196, 439] width 324 height 129
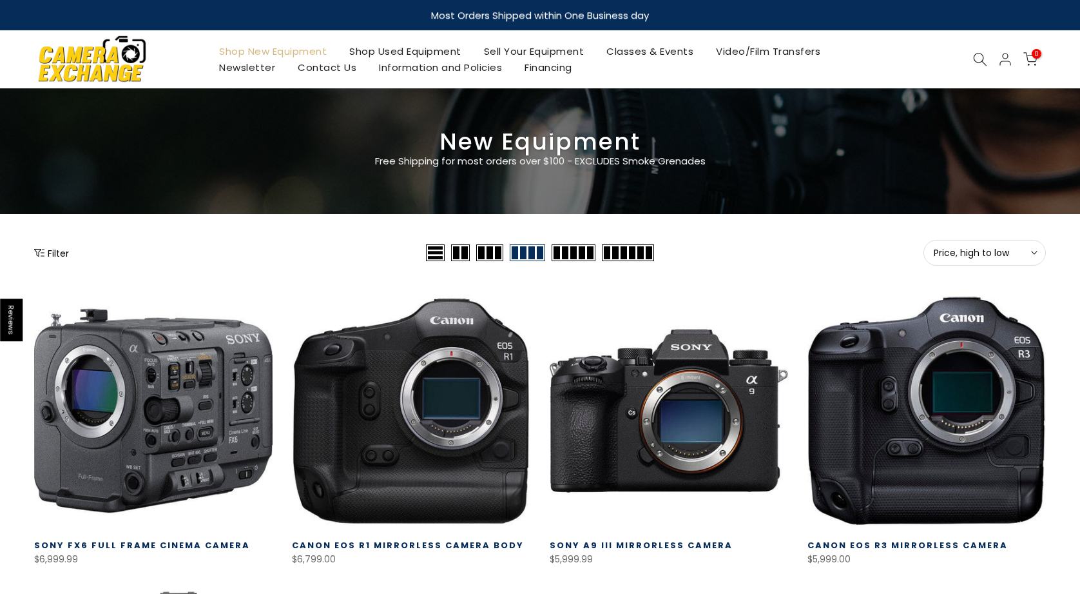
click at [69, 253] on div "Filter" at bounding box center [228, 253] width 389 height 26
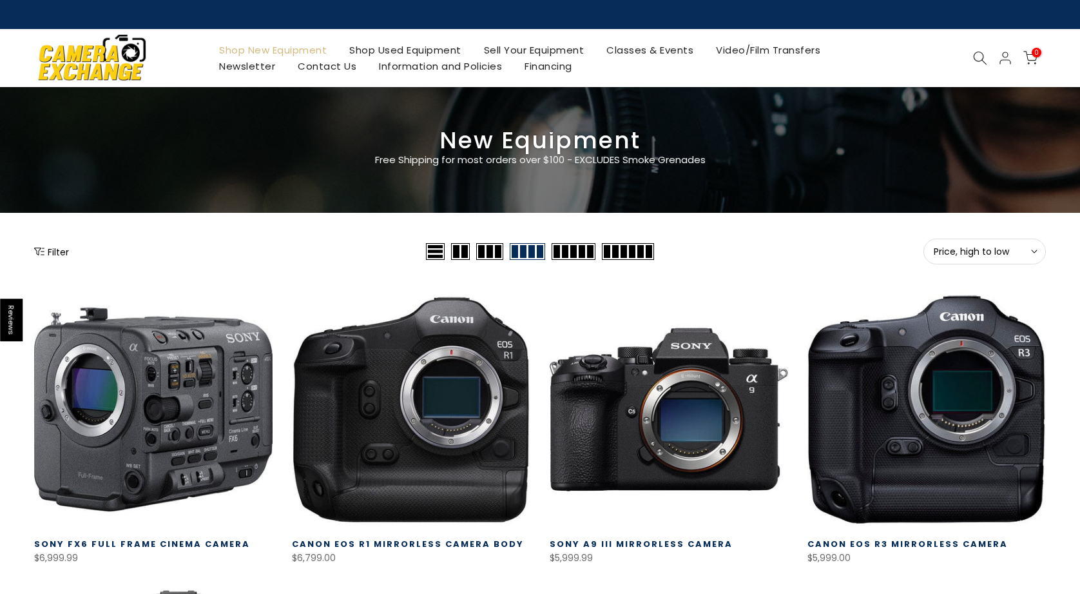
click at [61, 249] on button "Filter" at bounding box center [51, 251] width 35 height 13
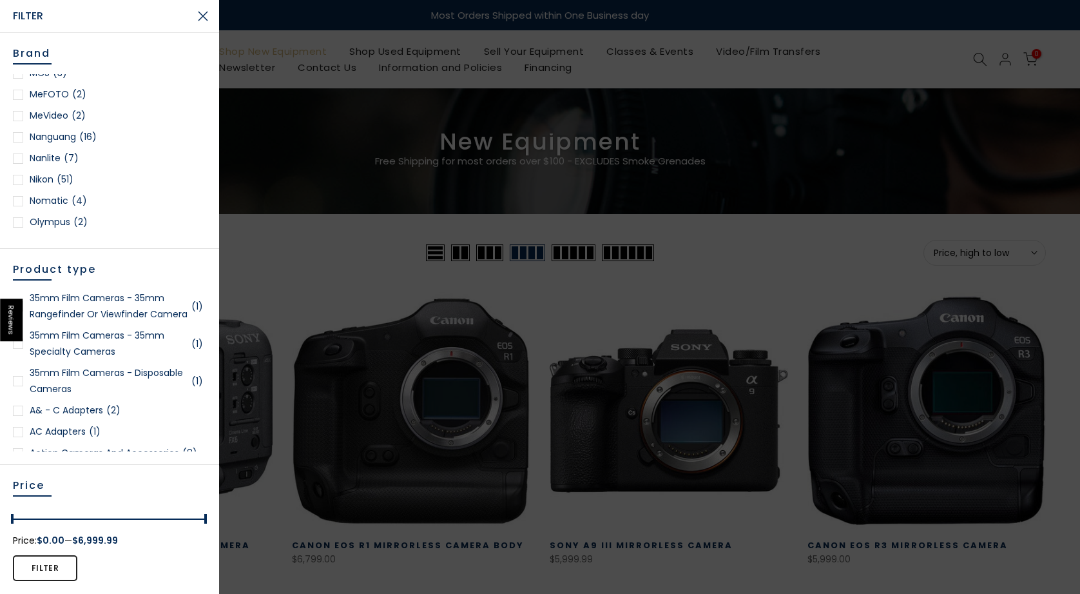
scroll to position [1138, 0]
click at [18, 175] on div at bounding box center [18, 178] width 10 height 10
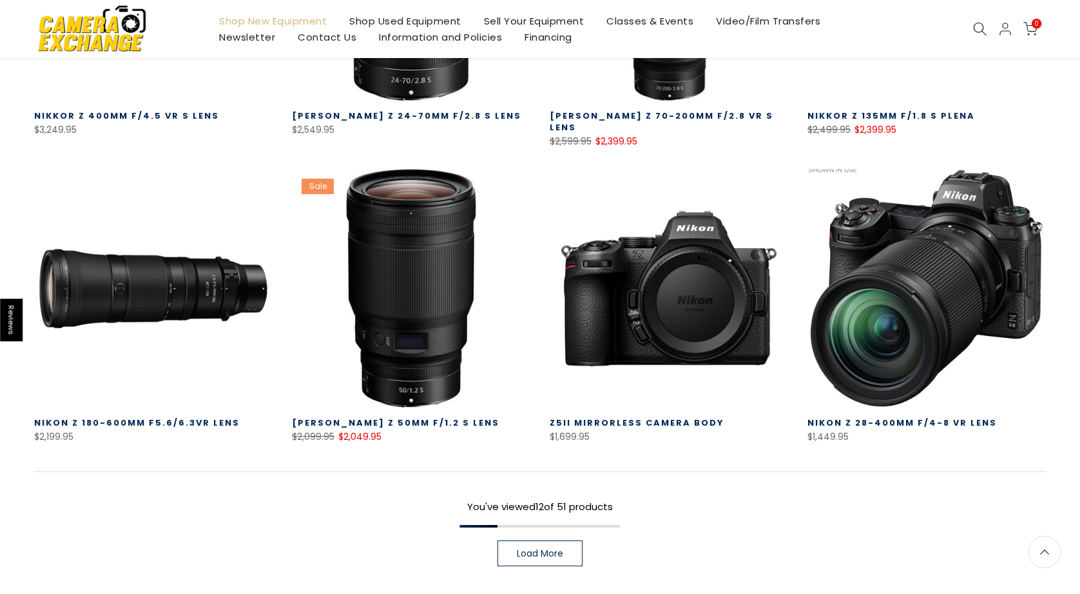
scroll to position [866, 0]
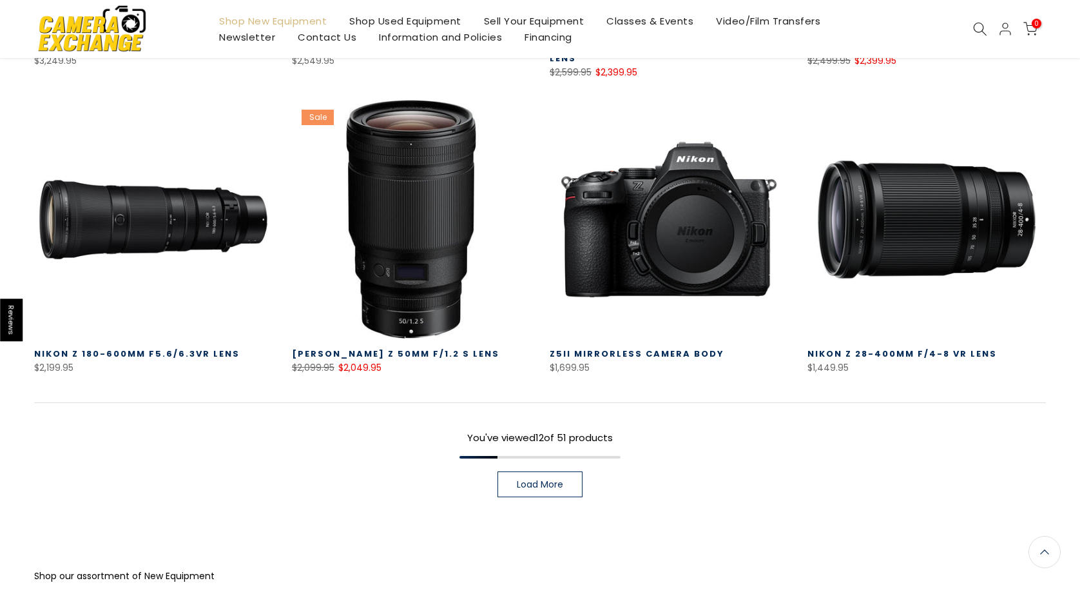
click at [552, 482] on link "Load More" at bounding box center [540, 484] width 85 height 26
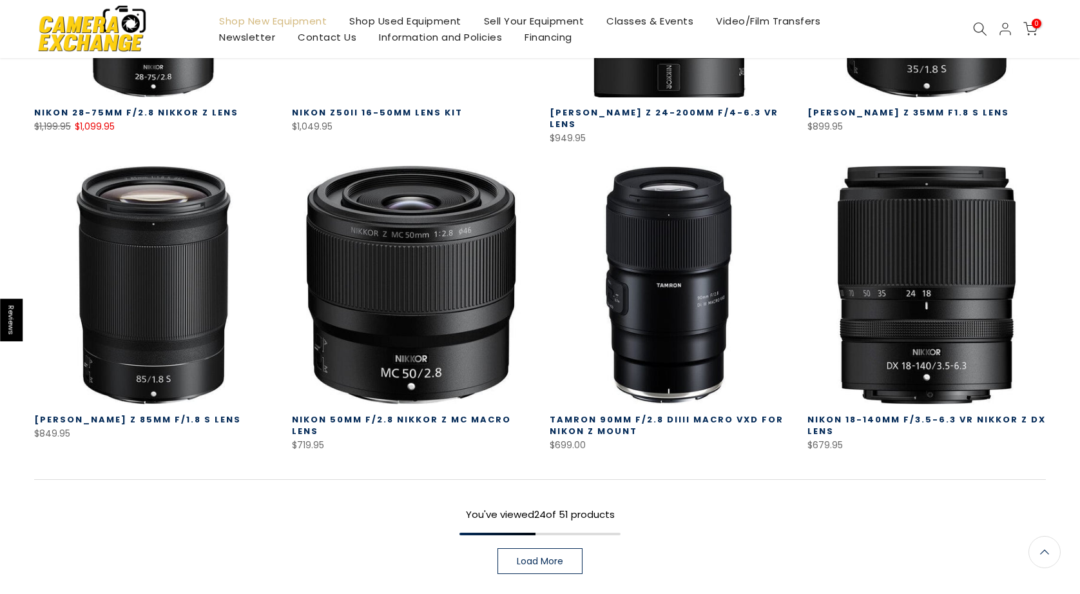
scroll to position [1724, 0]
